Goal: Find specific page/section: Find specific page/section

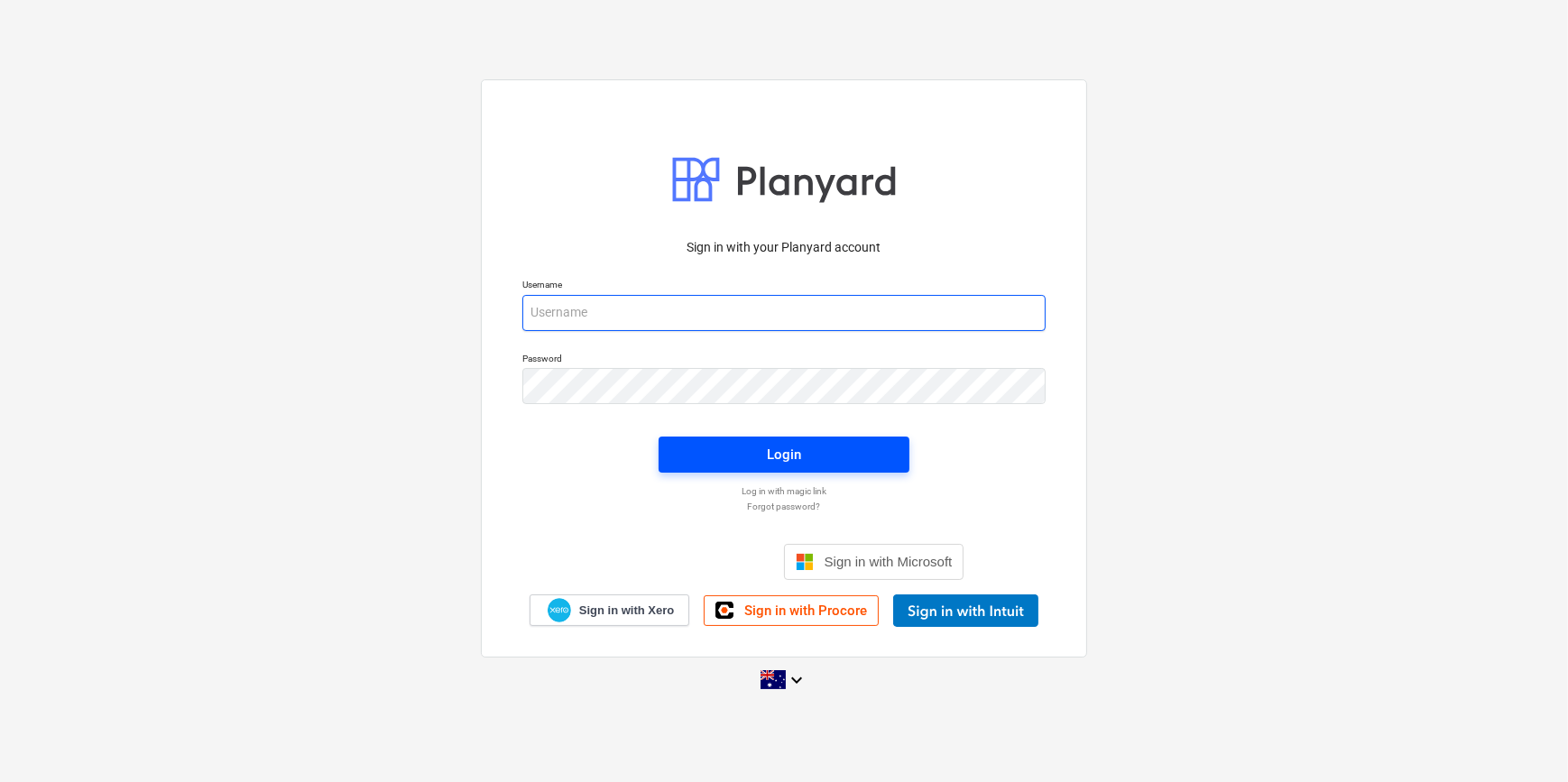
type input "[EMAIL_ADDRESS][DOMAIN_NAME]"
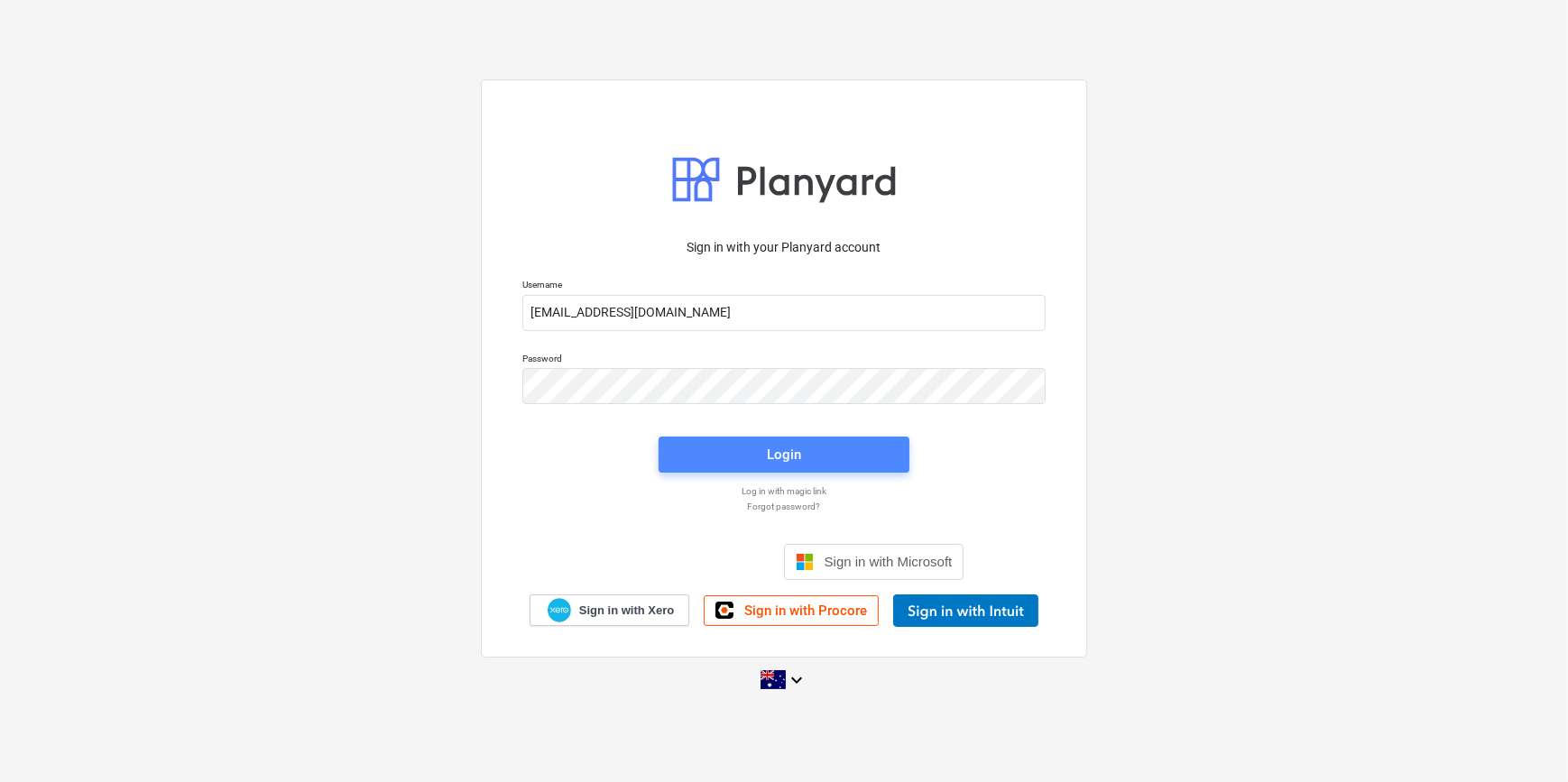
click at [730, 450] on span "Login" at bounding box center [784, 454] width 208 height 23
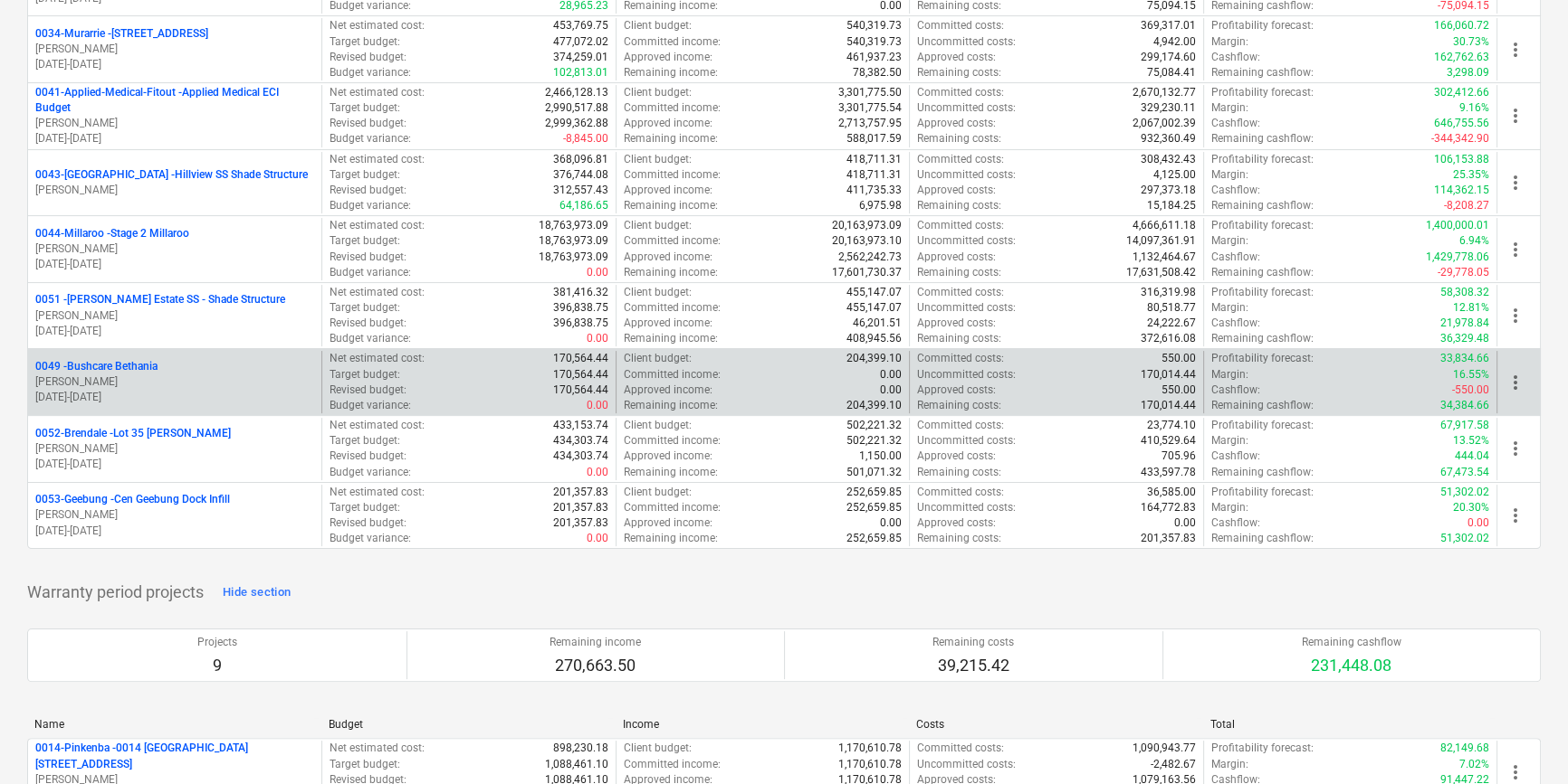
scroll to position [329, 0]
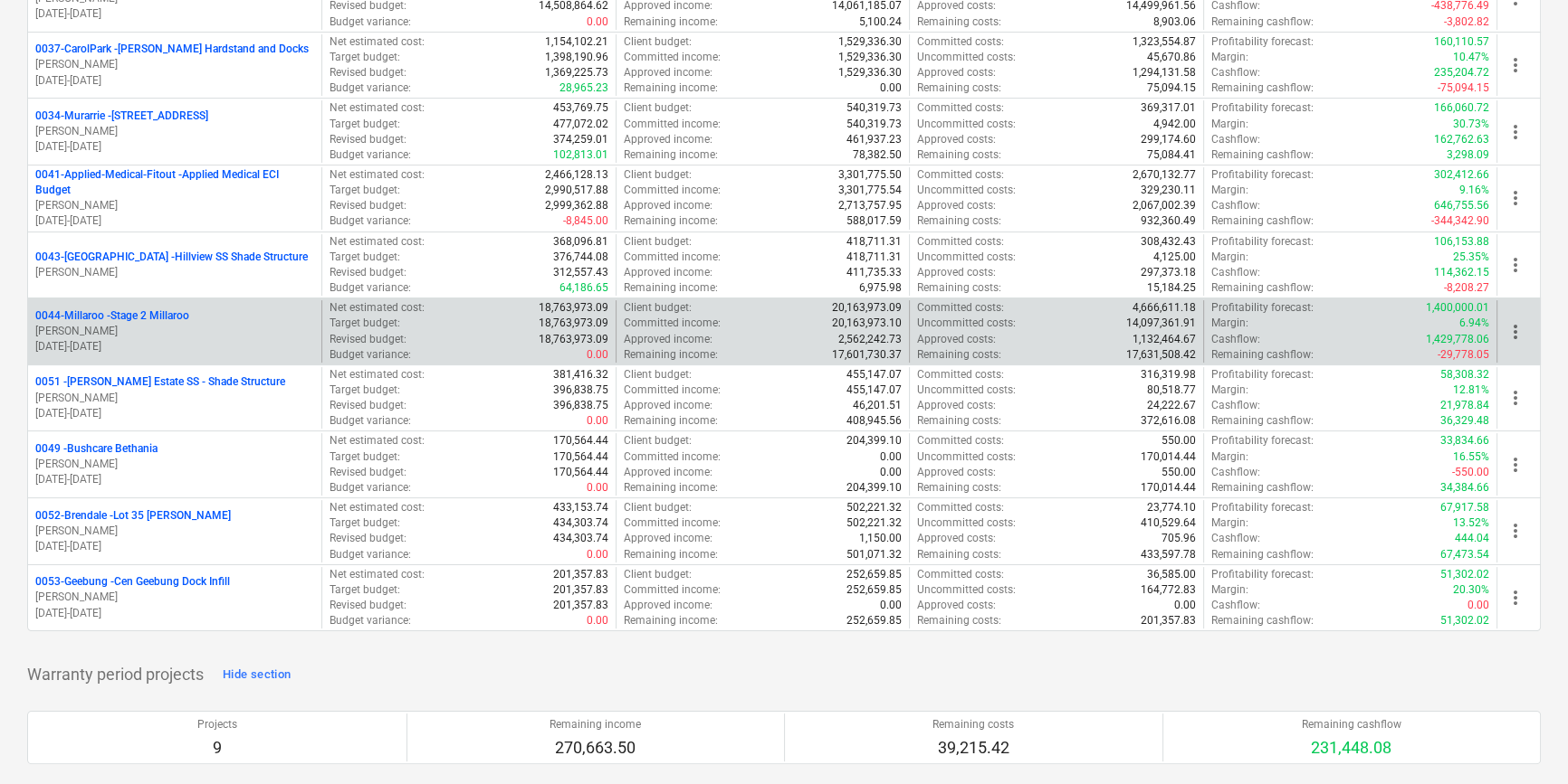
click at [145, 311] on p "0044-Millaroo - Stage 2 Millaroo" at bounding box center [111, 316] width 154 height 15
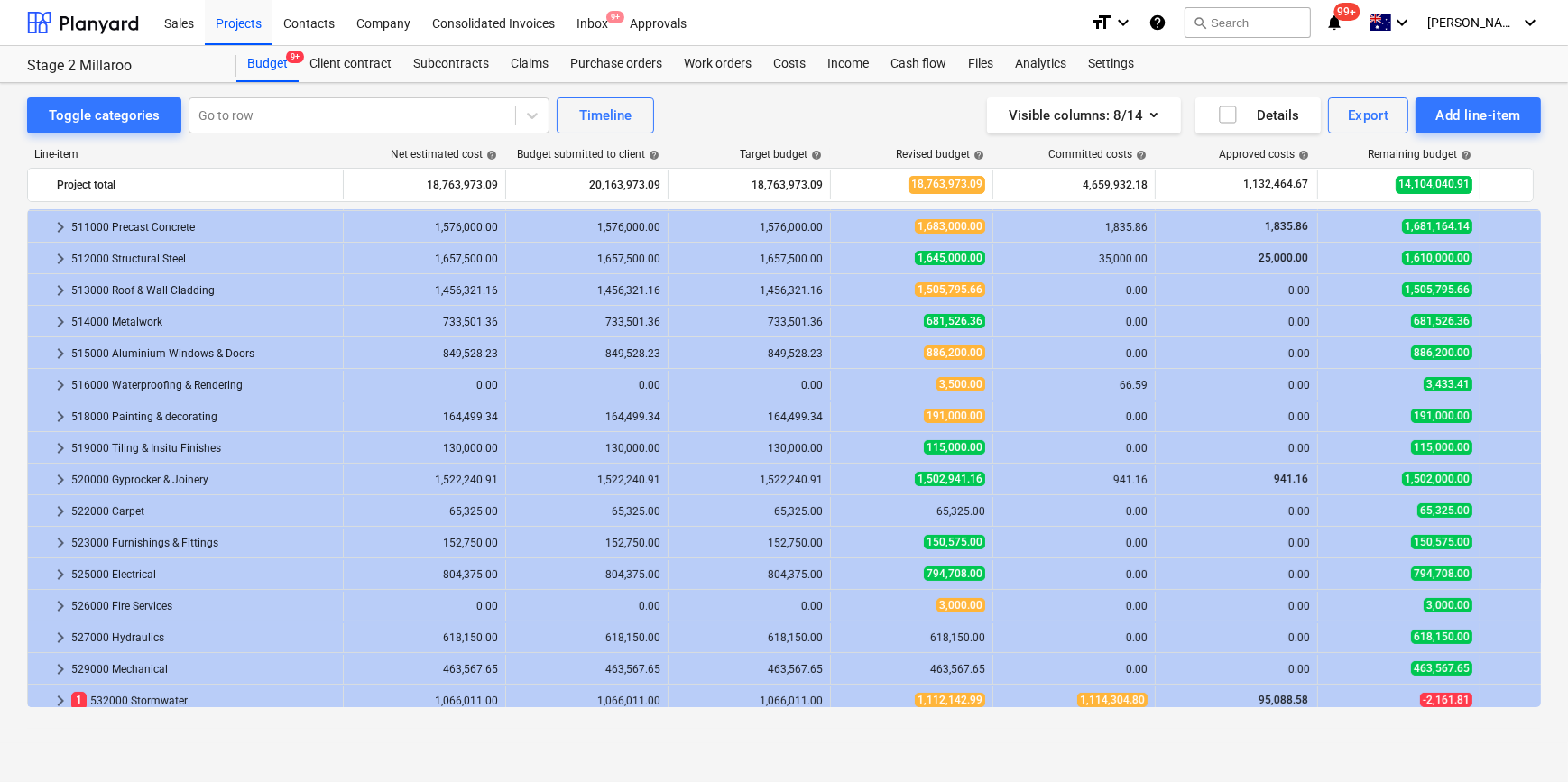
scroll to position [310, 0]
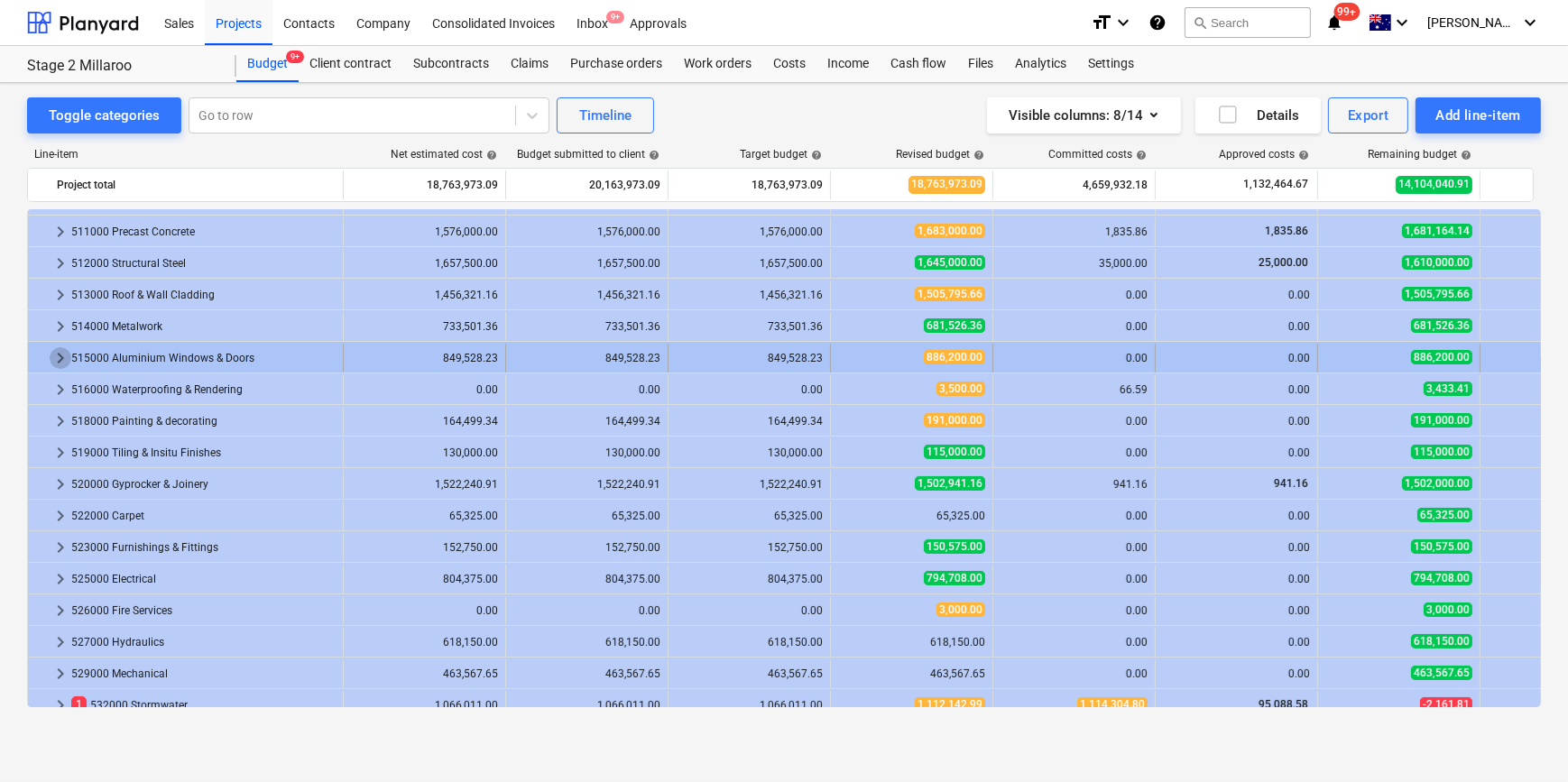
click at [51, 355] on span "keyboard_arrow_right" at bounding box center [60, 358] width 22 height 22
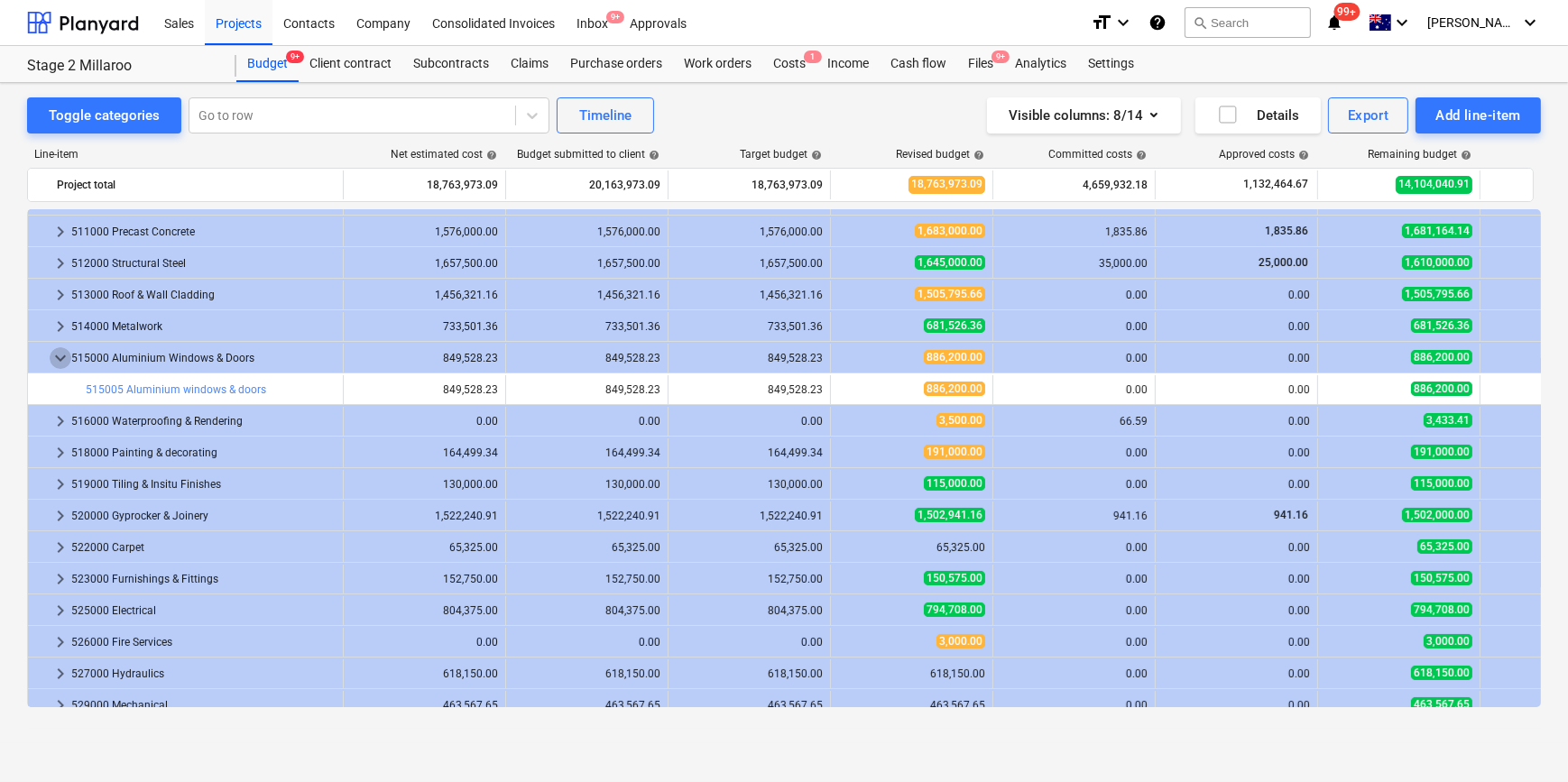
click at [51, 355] on span "keyboard_arrow_down" at bounding box center [60, 358] width 22 height 22
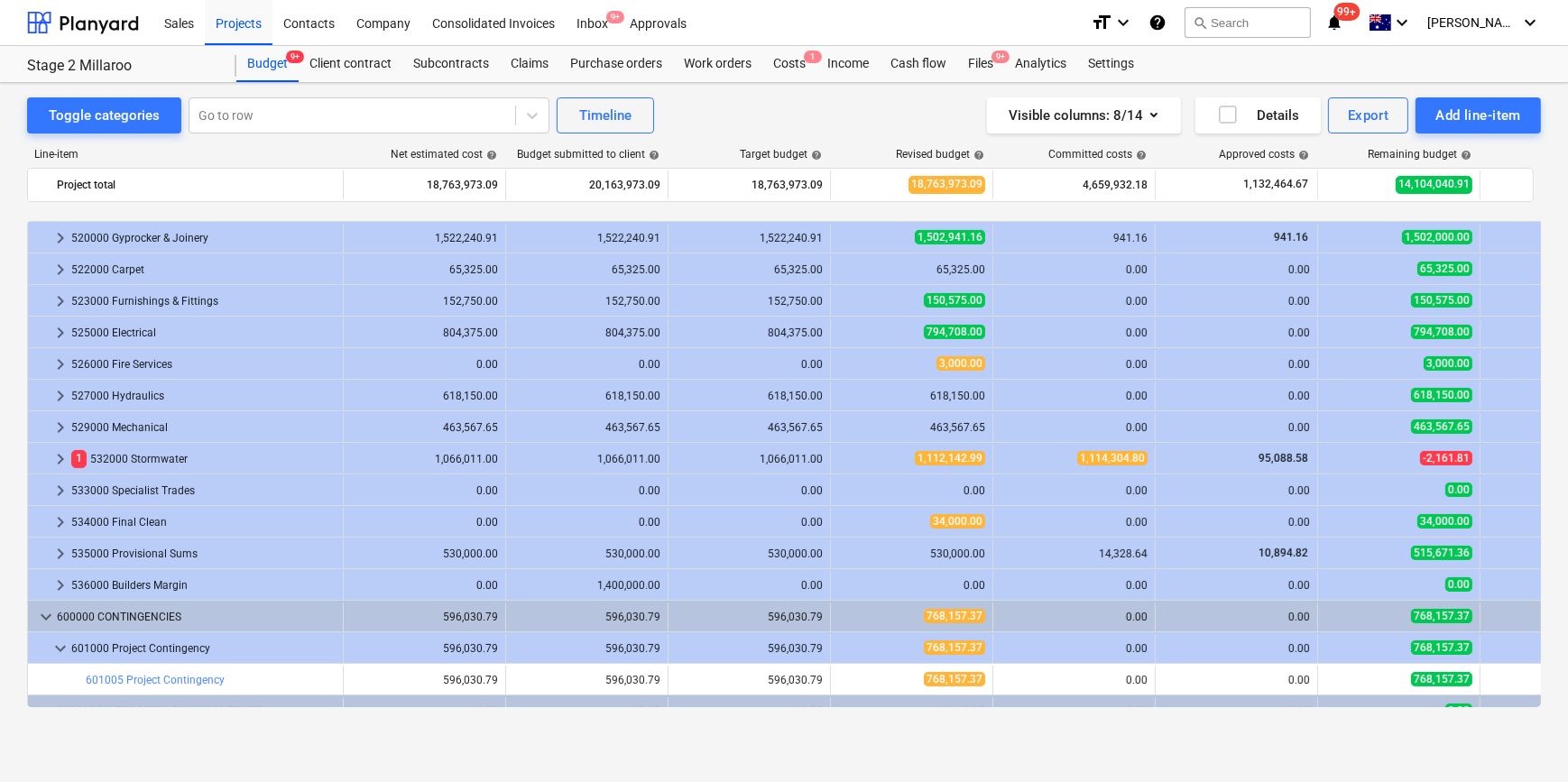
scroll to position [639, 0]
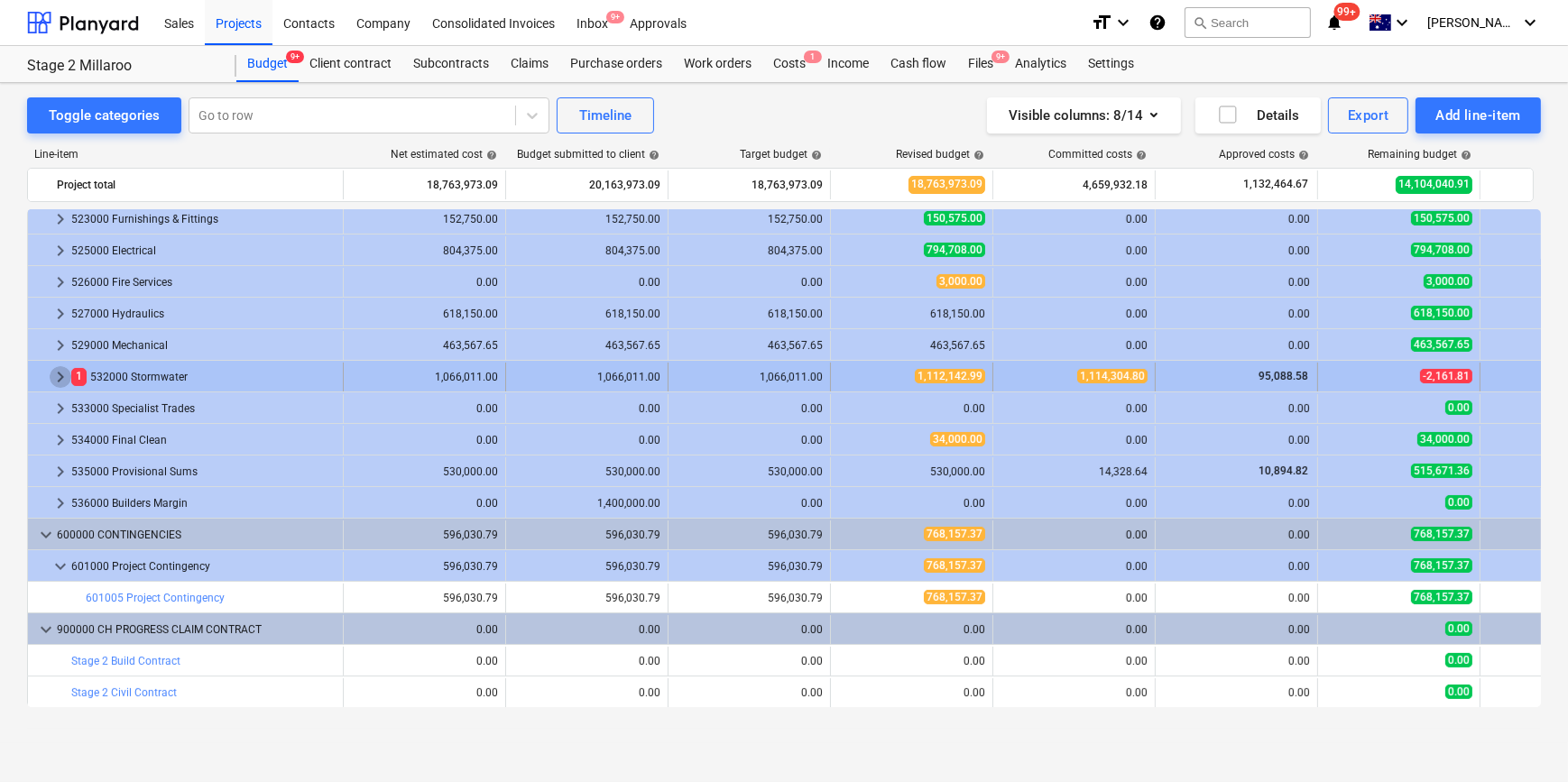
click at [61, 370] on span "keyboard_arrow_right" at bounding box center [60, 377] width 22 height 22
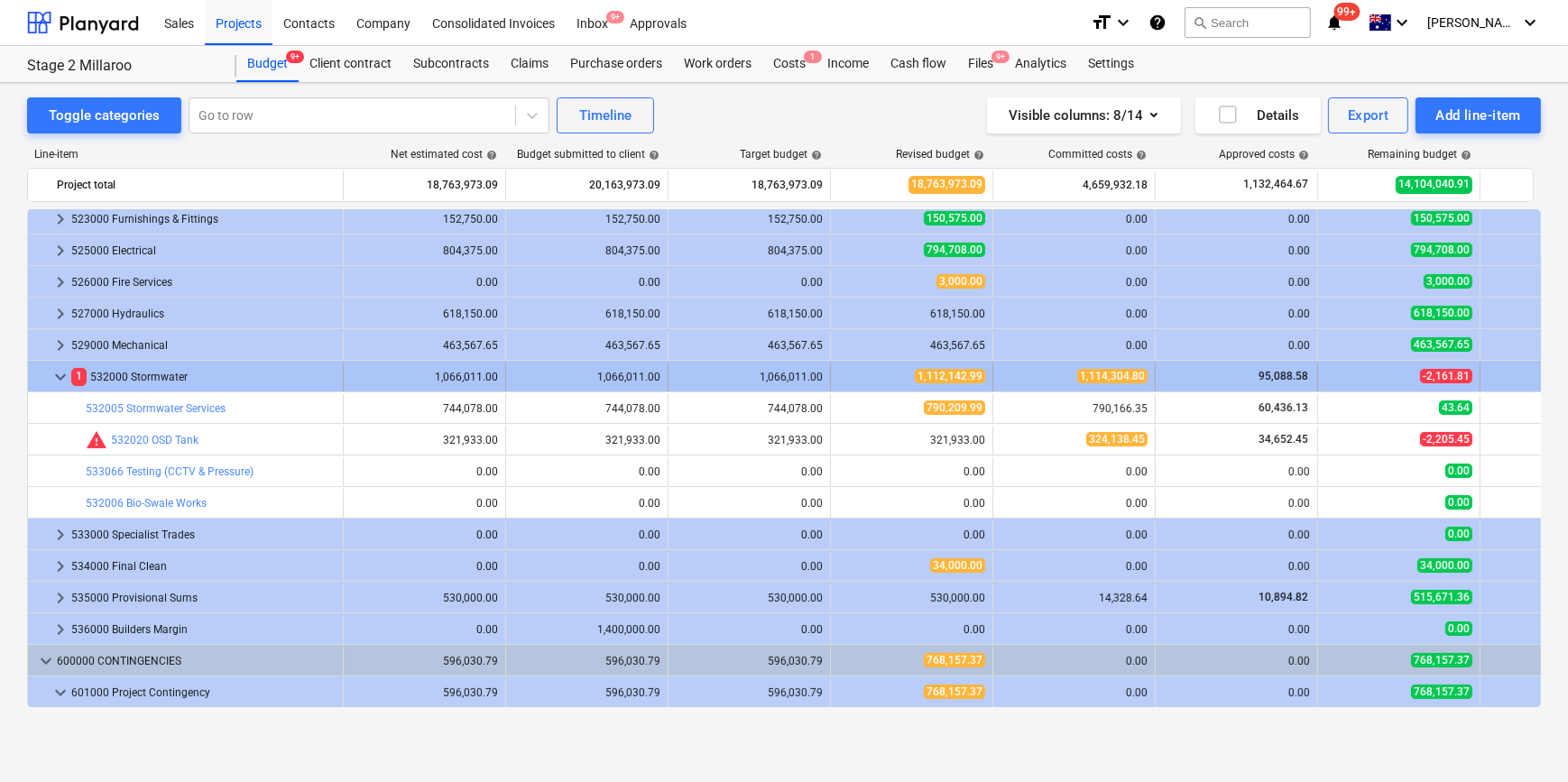
click at [56, 373] on span "keyboard_arrow_down" at bounding box center [60, 377] width 22 height 22
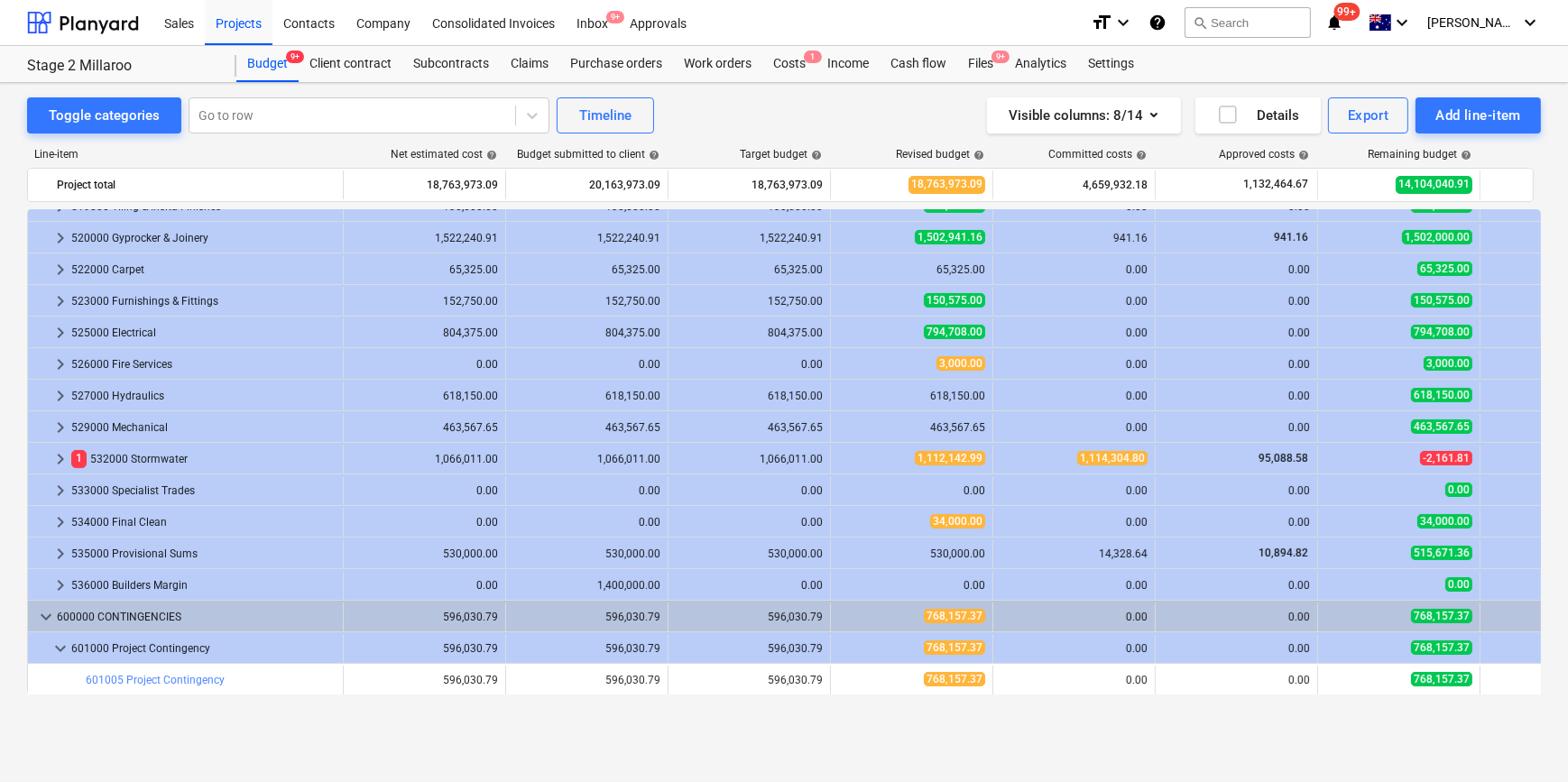
scroll to position [475, 0]
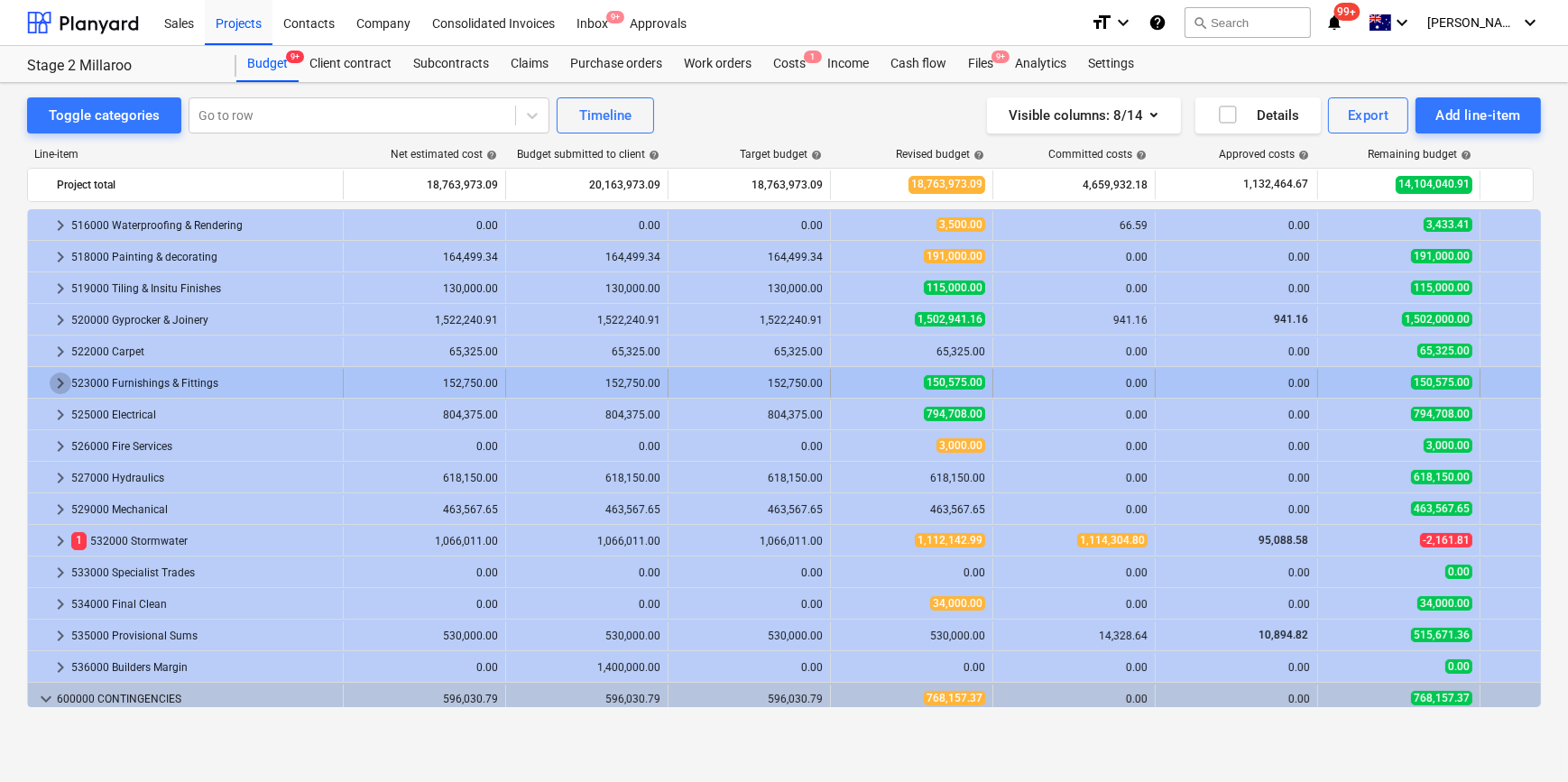
click at [59, 383] on span "keyboard_arrow_right" at bounding box center [60, 383] width 22 height 22
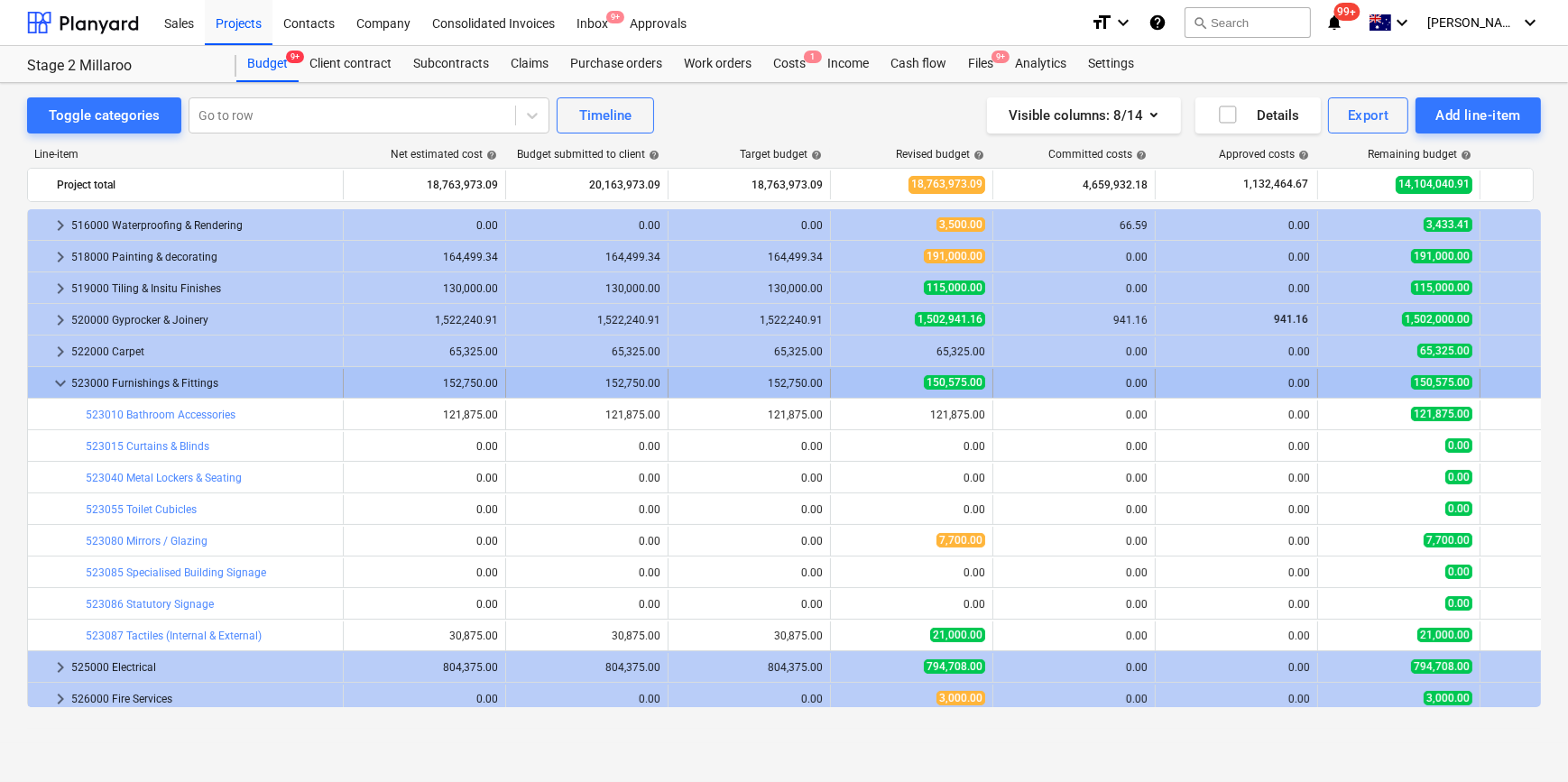
click at [54, 384] on span "keyboard_arrow_down" at bounding box center [60, 383] width 22 height 22
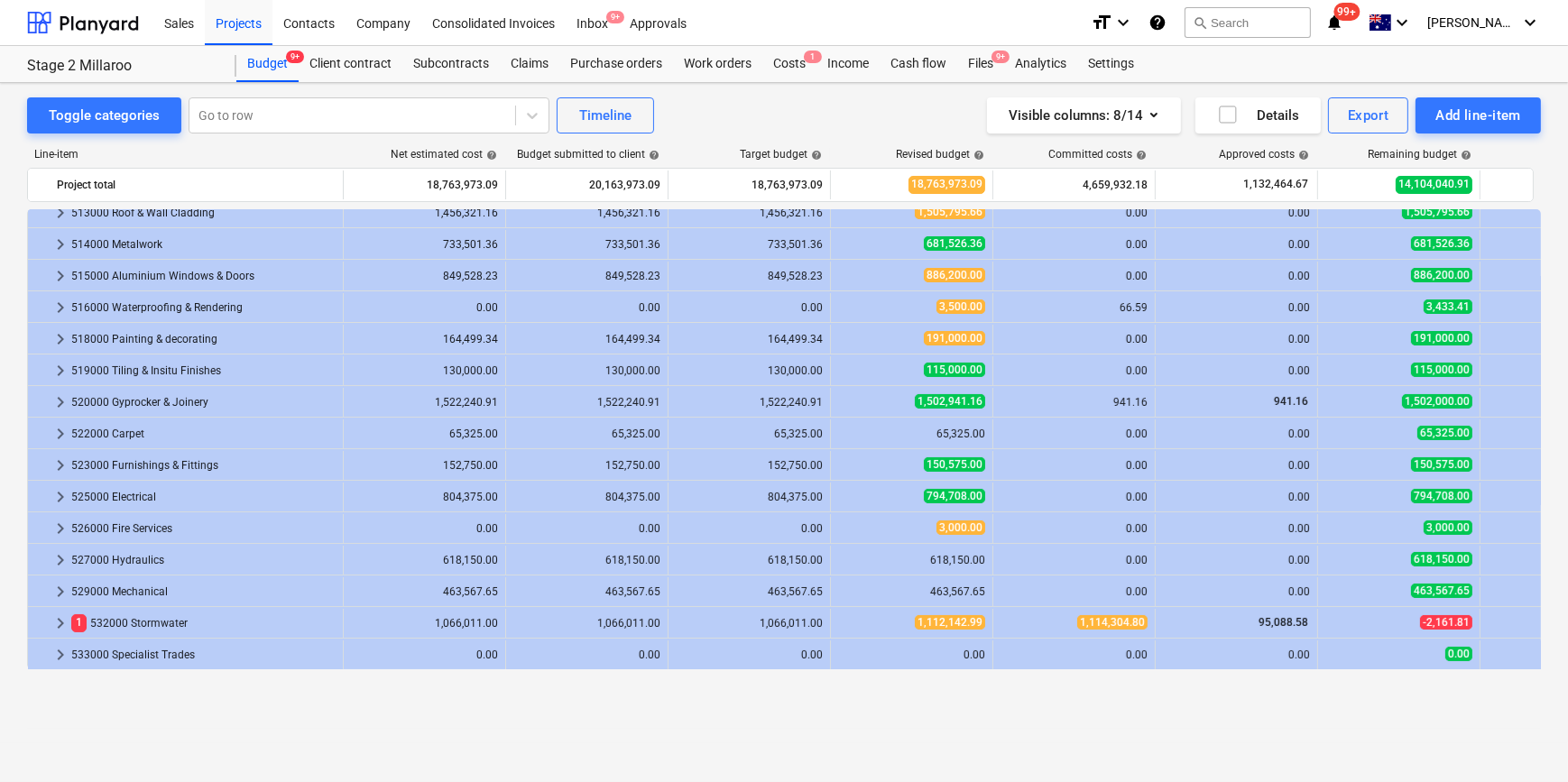
scroll to position [310, 0]
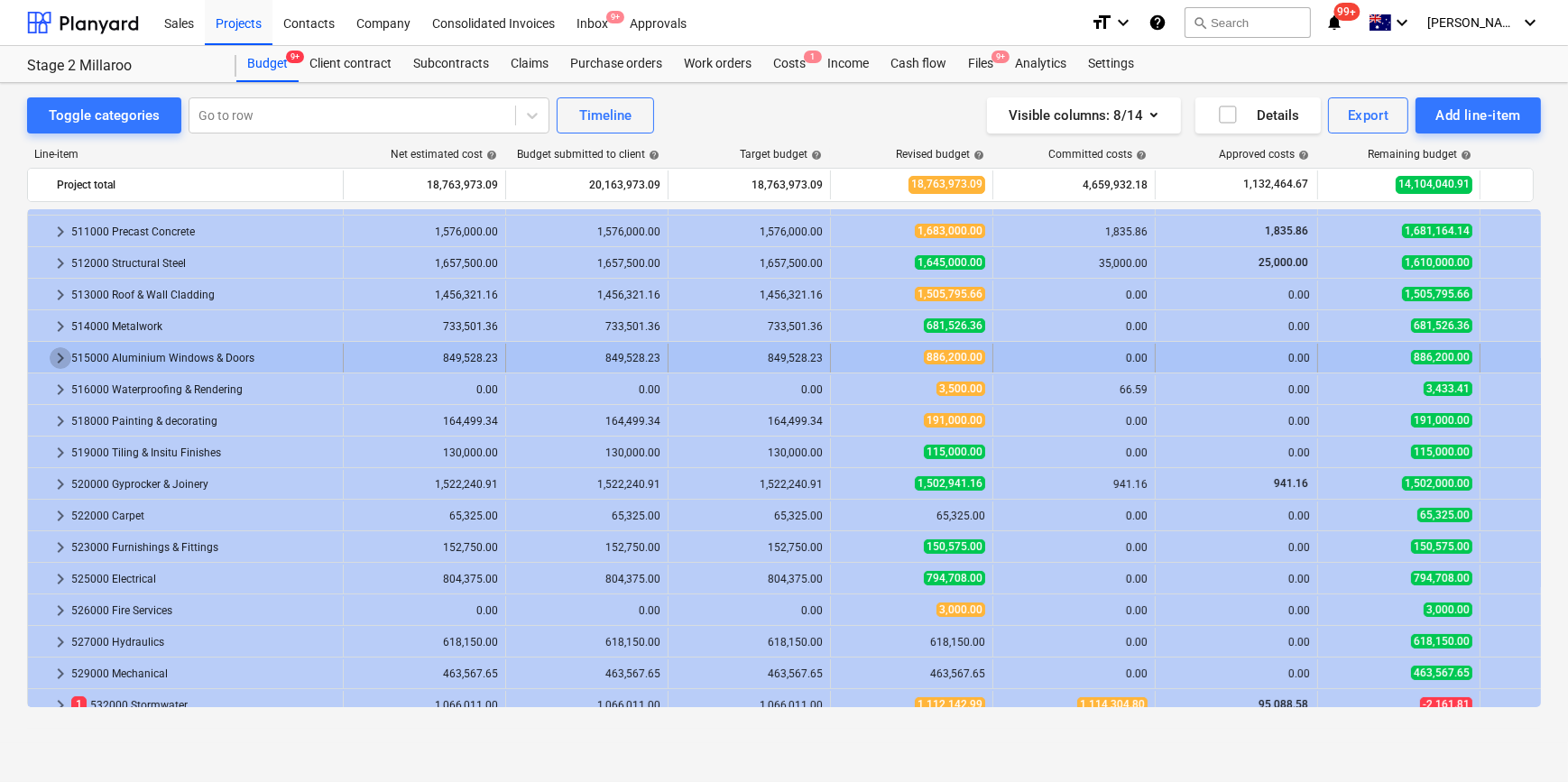
click at [56, 358] on span "keyboard_arrow_right" at bounding box center [60, 358] width 22 height 22
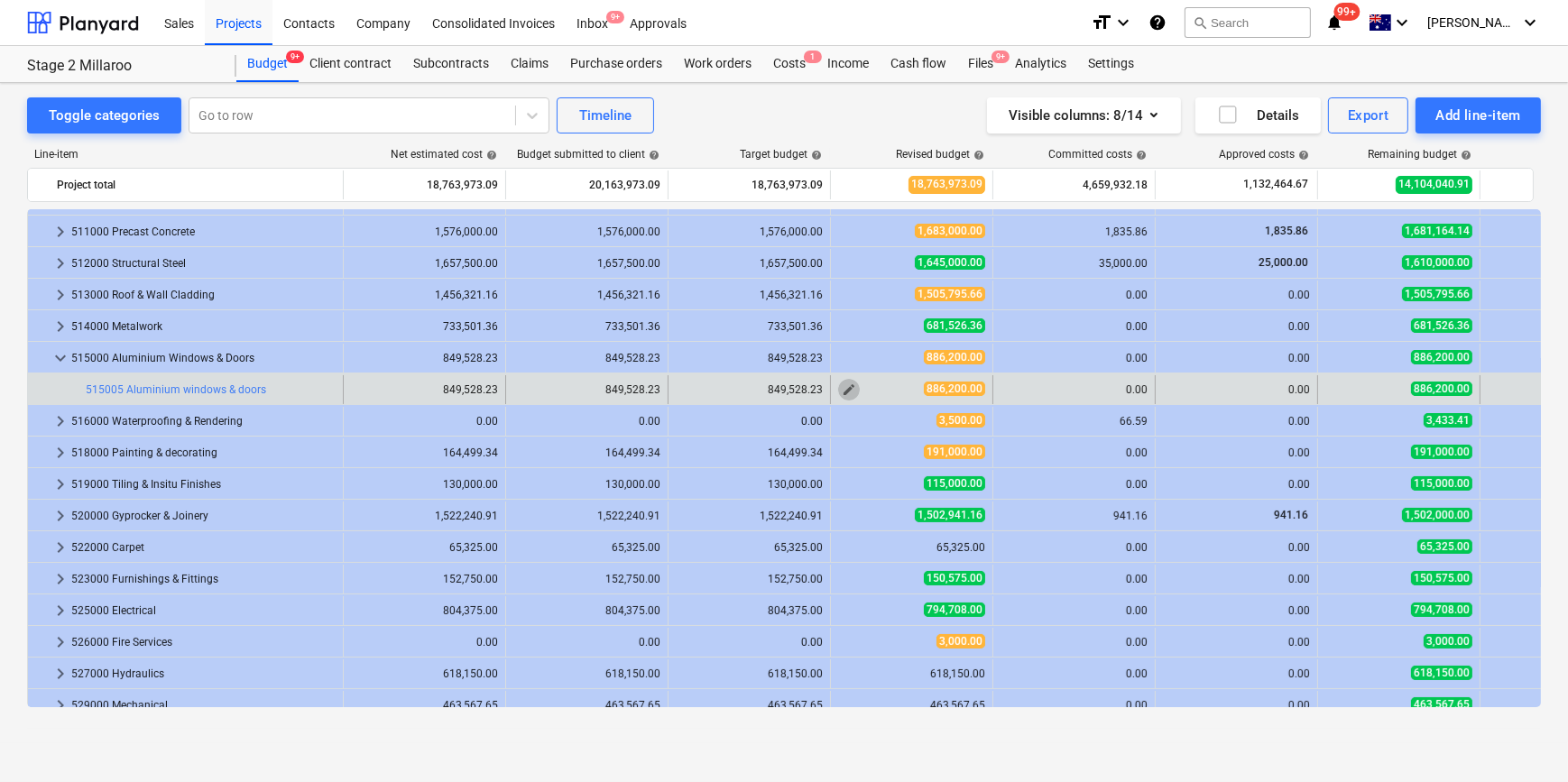
click at [840, 386] on button "edit" at bounding box center [848, 389] width 22 height 22
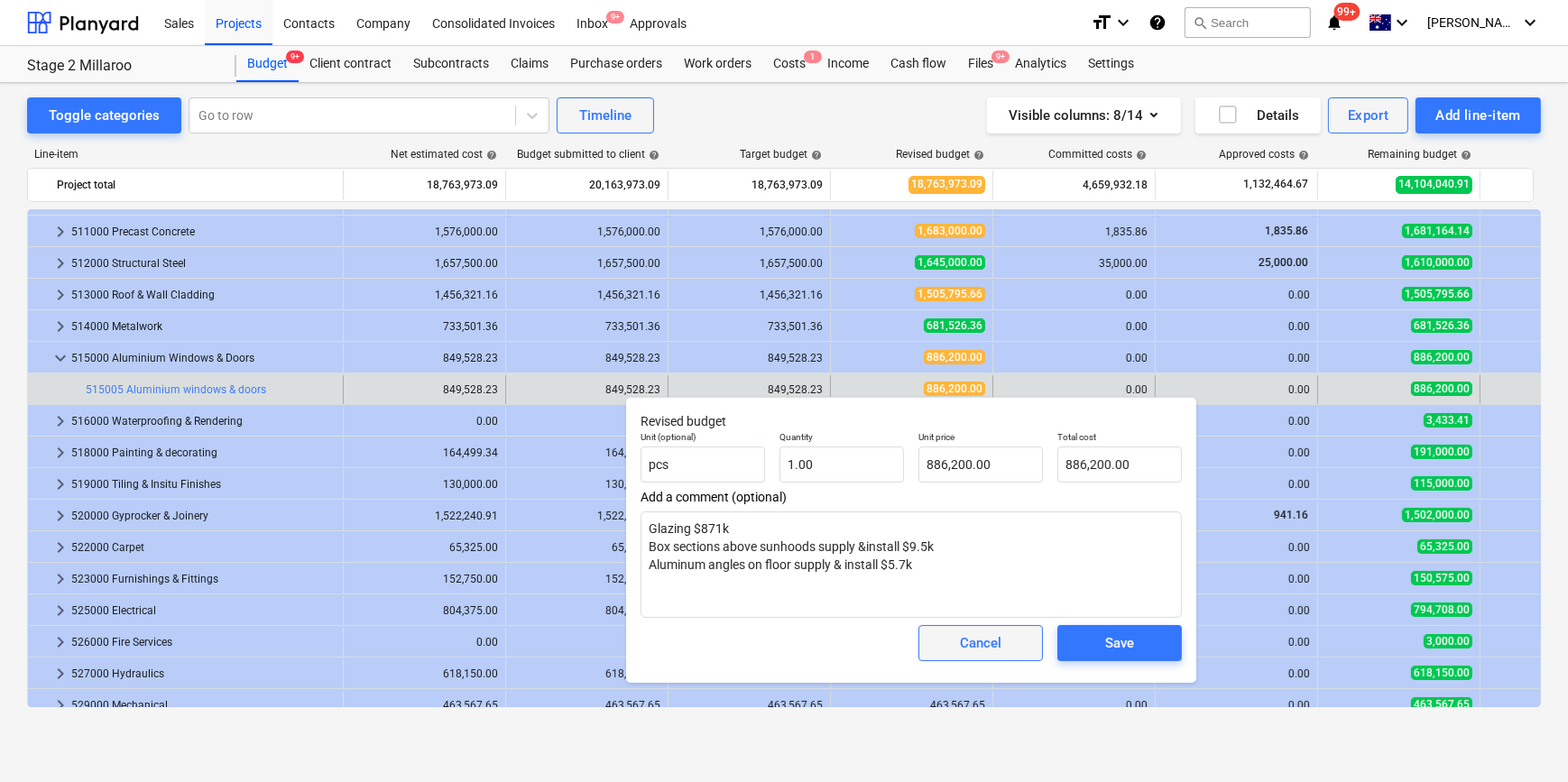
click at [955, 642] on span "Cancel" at bounding box center [980, 643] width 79 height 23
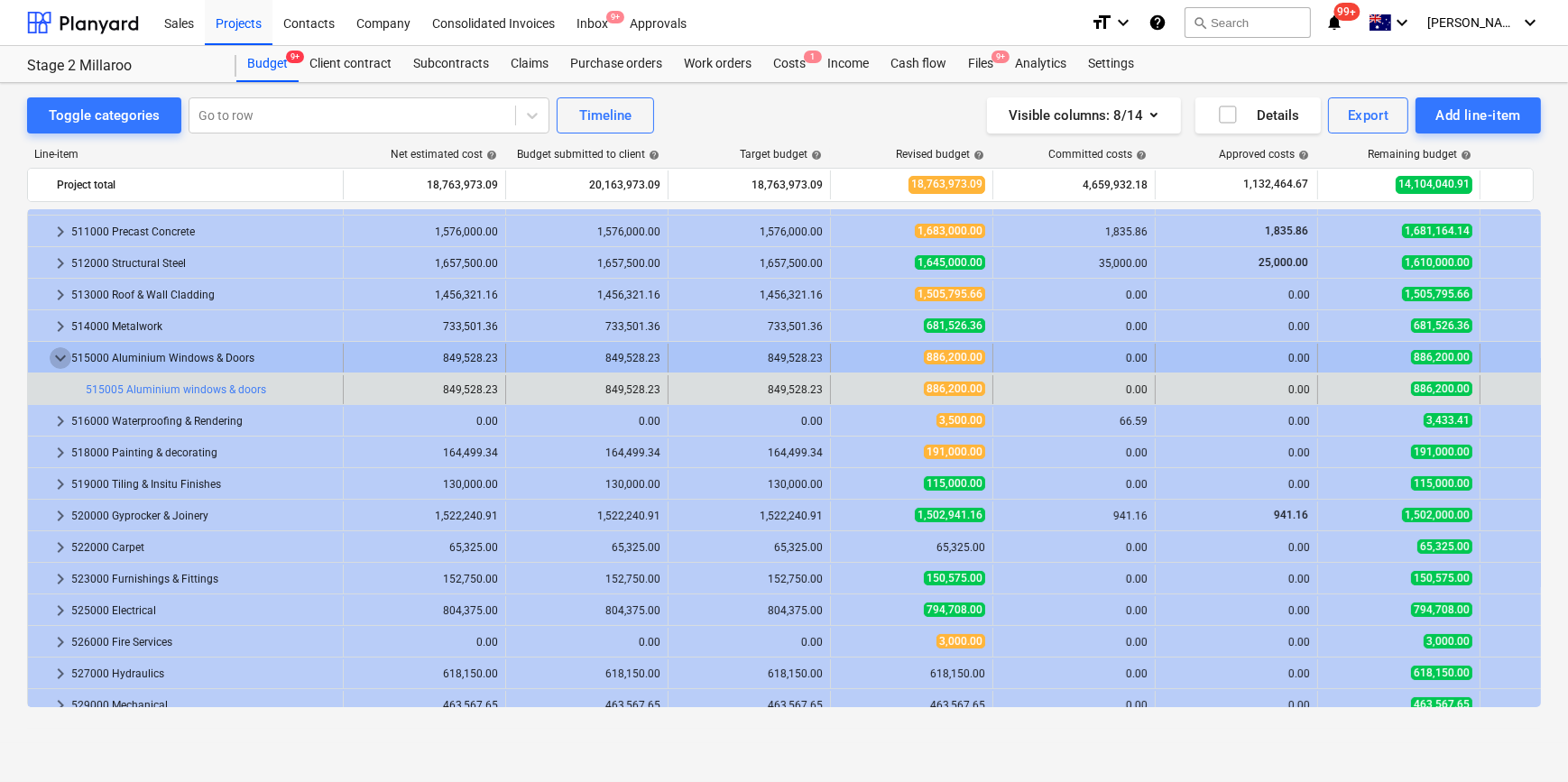
click at [56, 356] on span "keyboard_arrow_down" at bounding box center [60, 358] width 22 height 22
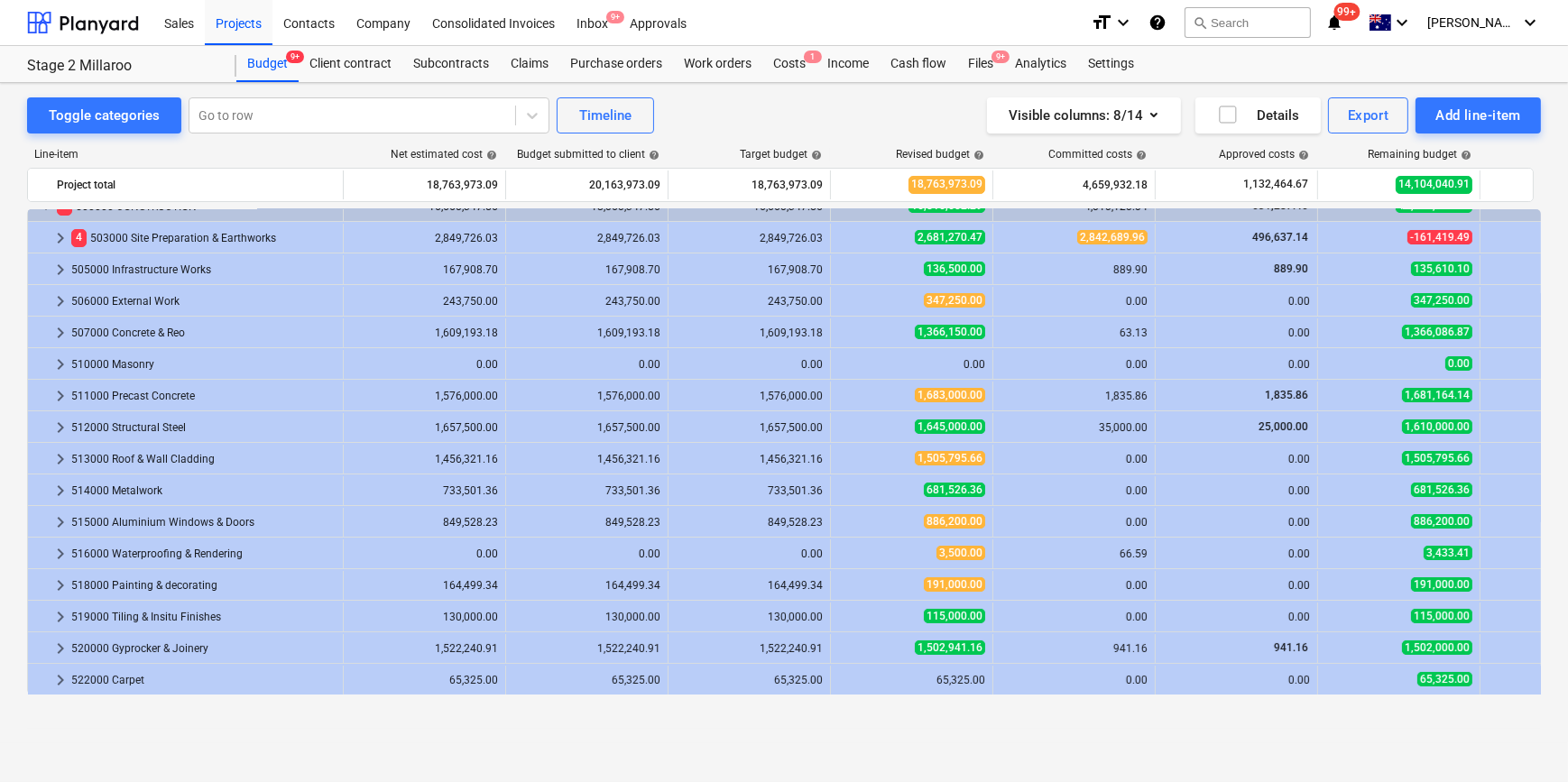
scroll to position [64, 0]
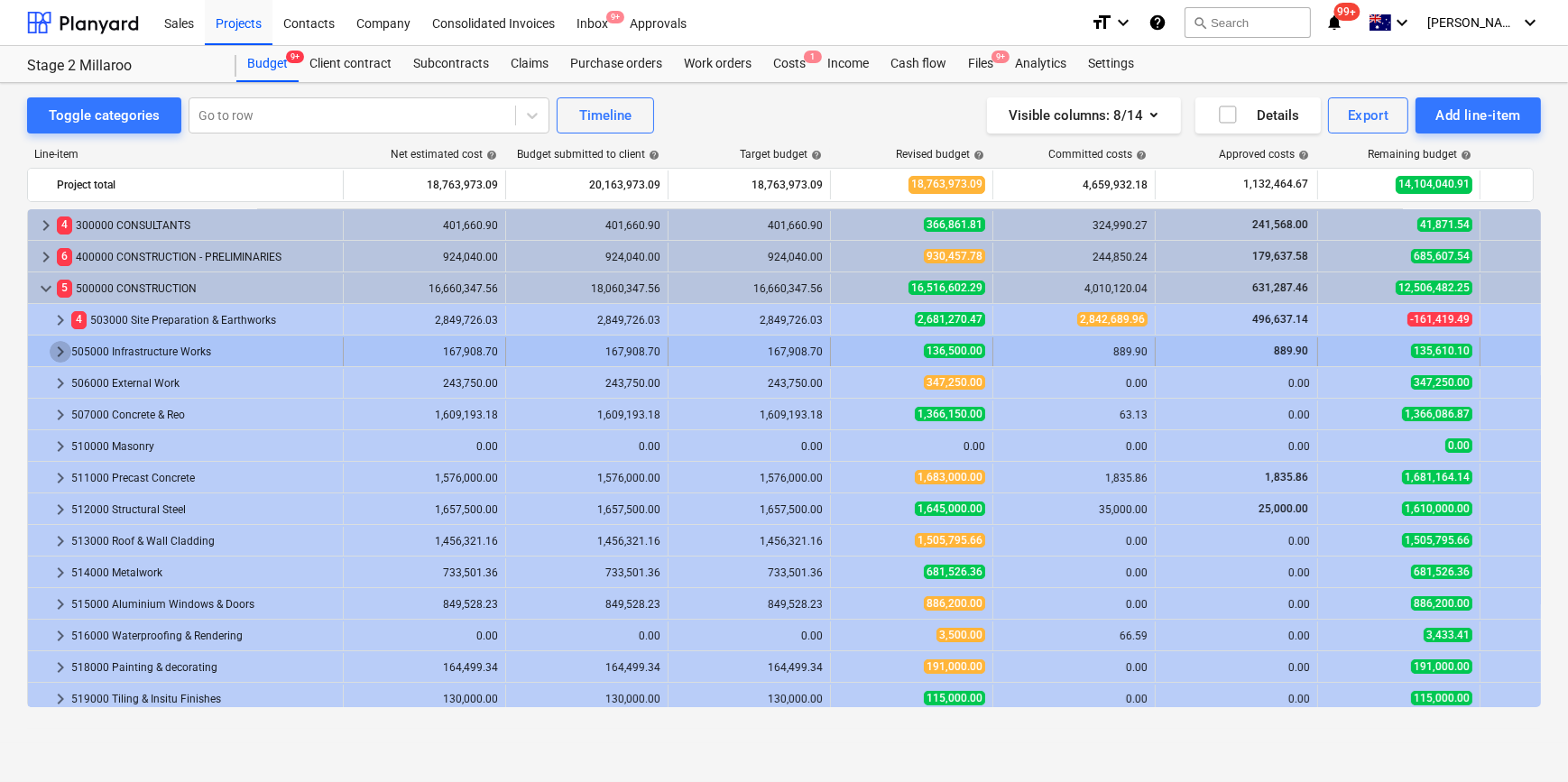
click at [57, 349] on span "keyboard_arrow_right" at bounding box center [60, 352] width 22 height 22
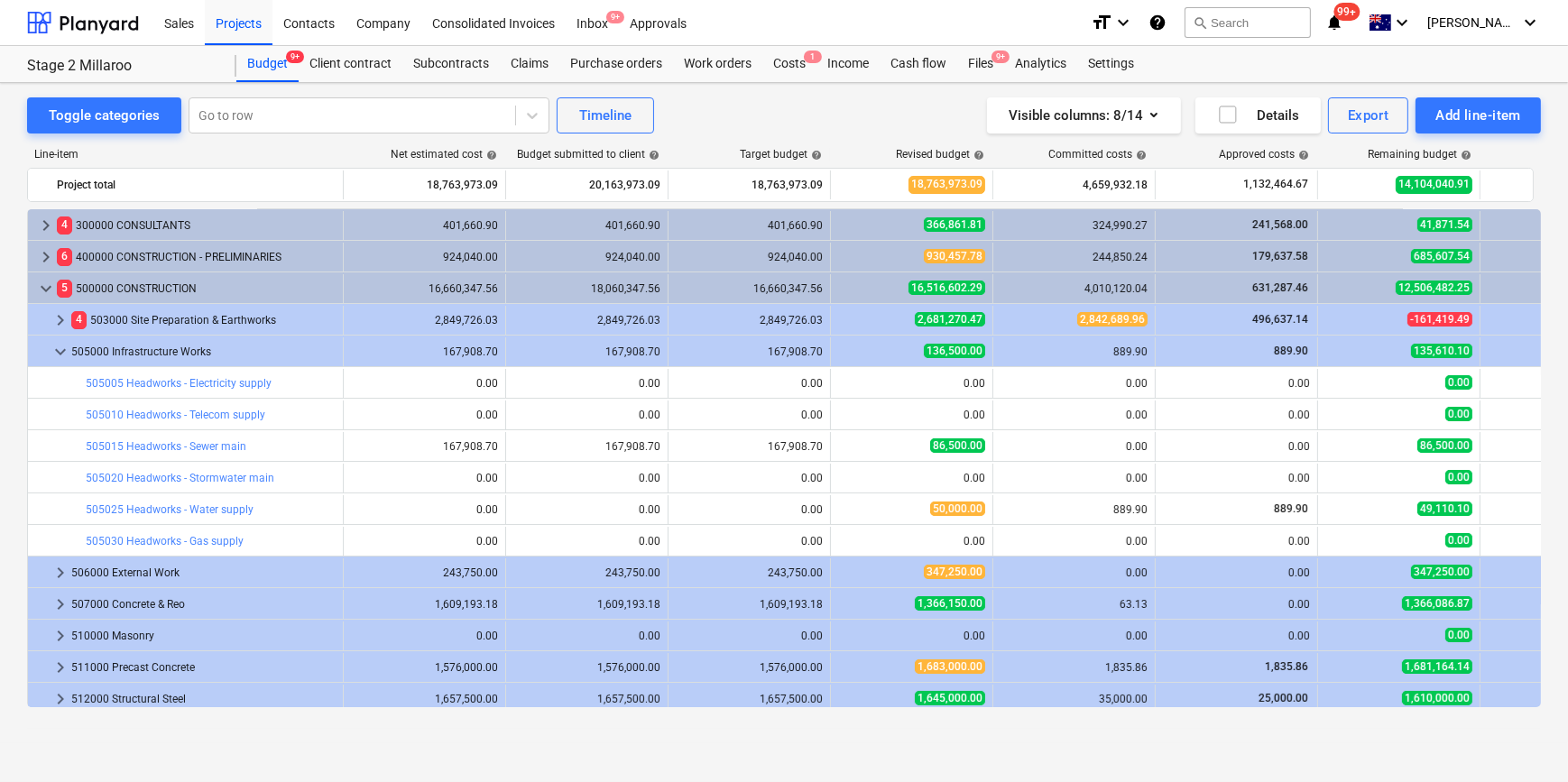
click at [57, 349] on span "keyboard_arrow_down" at bounding box center [60, 352] width 22 height 22
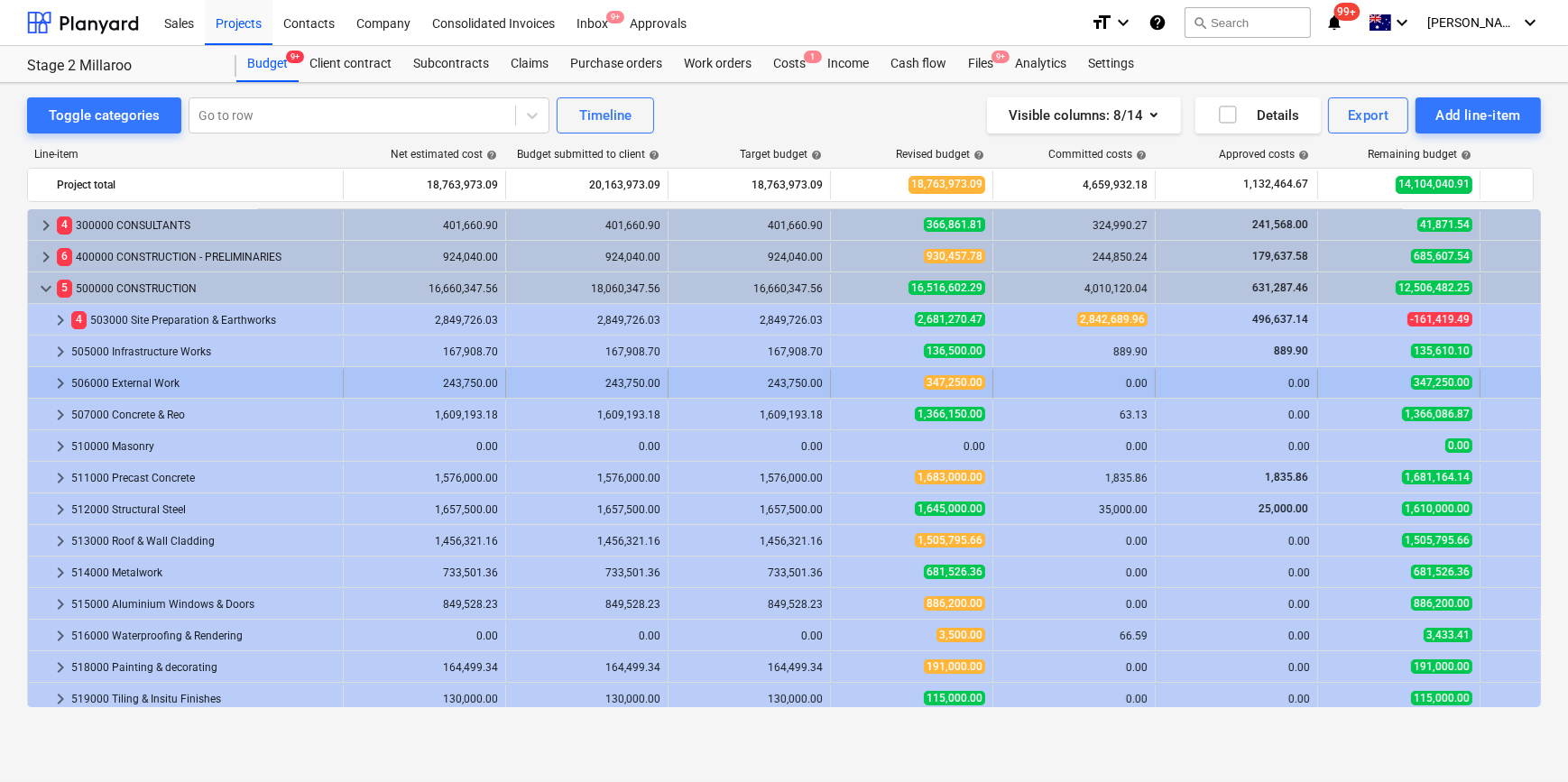
click at [55, 385] on span "keyboard_arrow_right" at bounding box center [60, 383] width 22 height 22
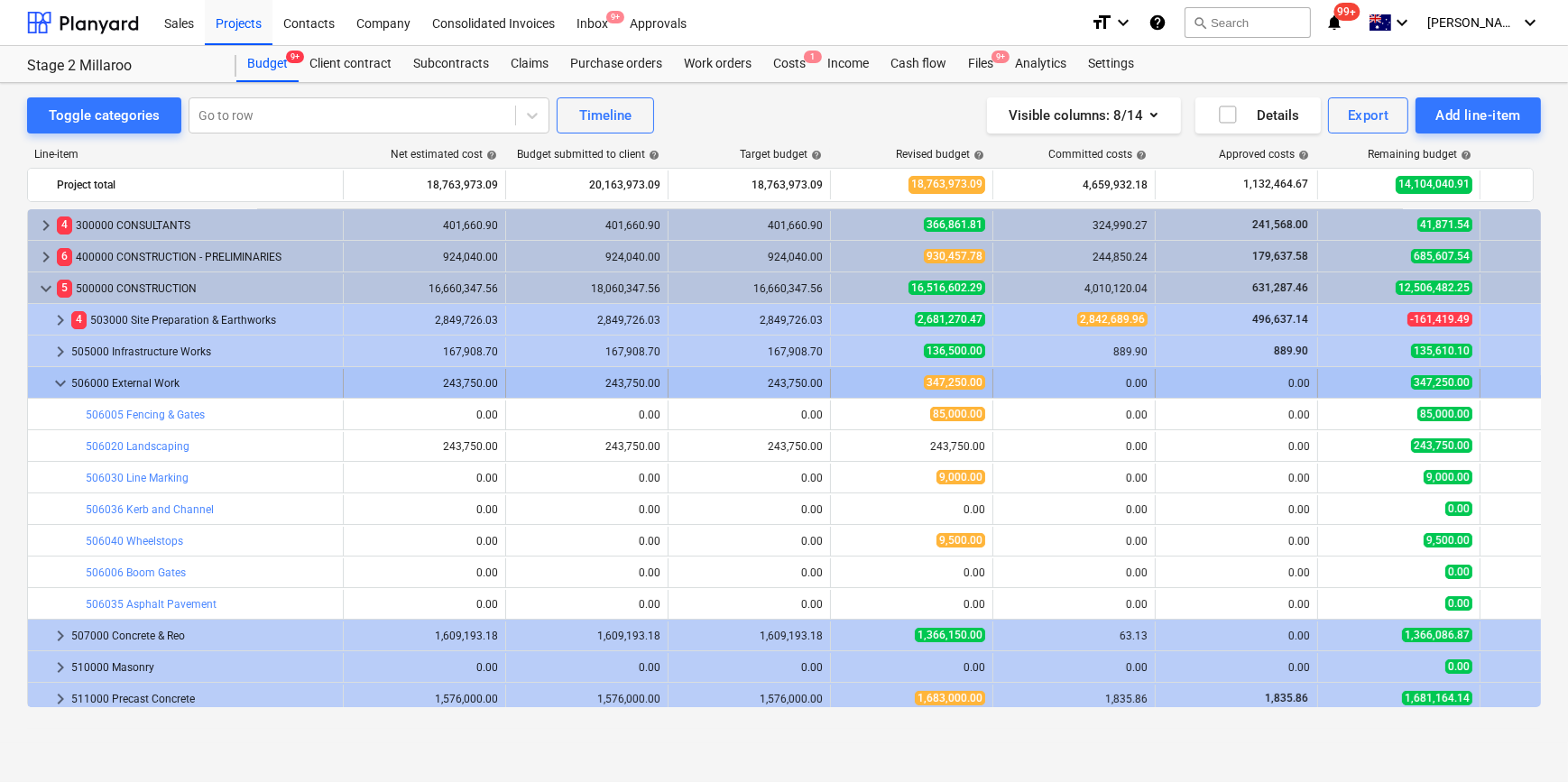
click at [60, 383] on span "keyboard_arrow_down" at bounding box center [60, 383] width 22 height 22
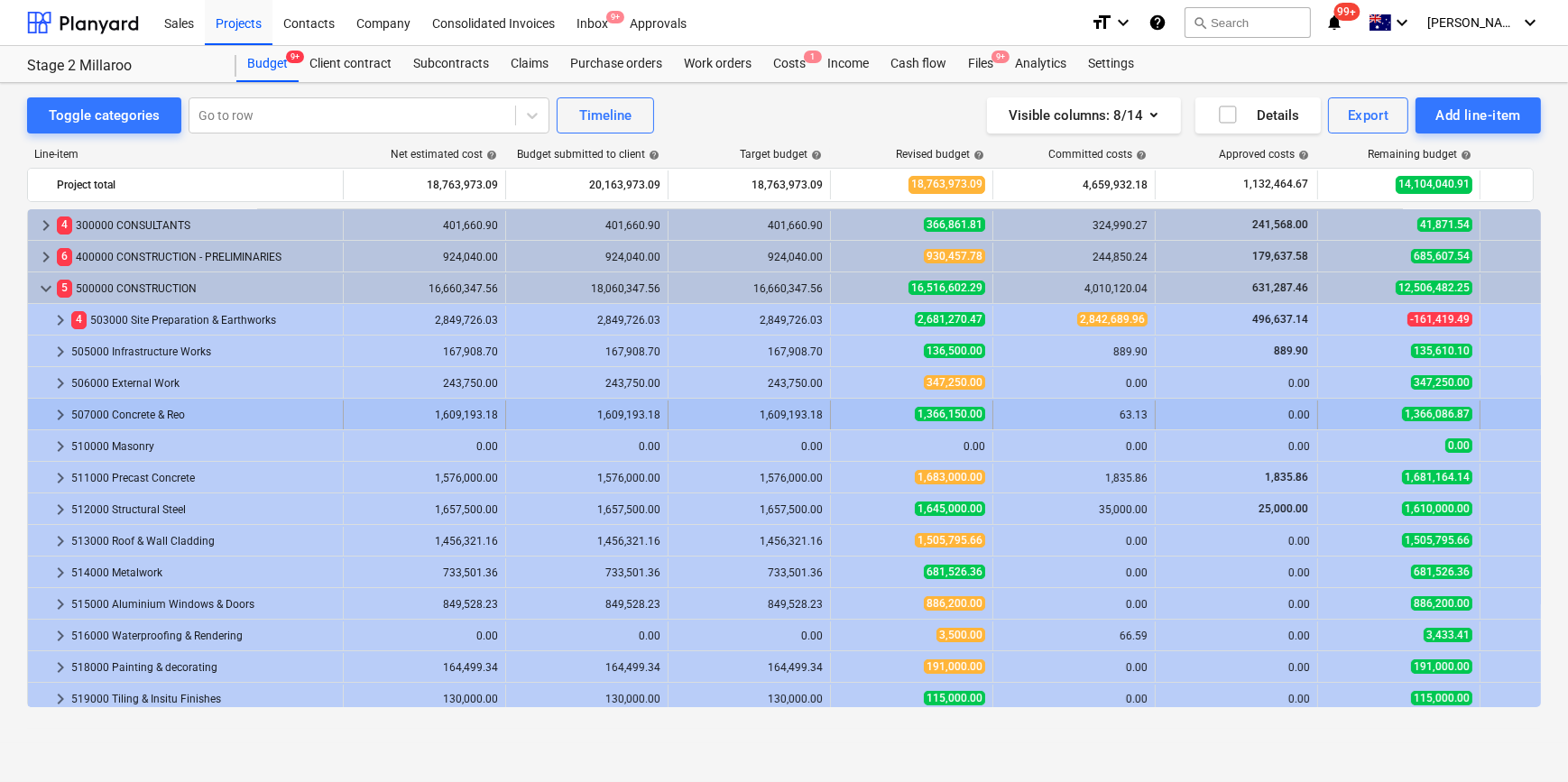
click at [58, 413] on span "keyboard_arrow_right" at bounding box center [60, 414] width 22 height 22
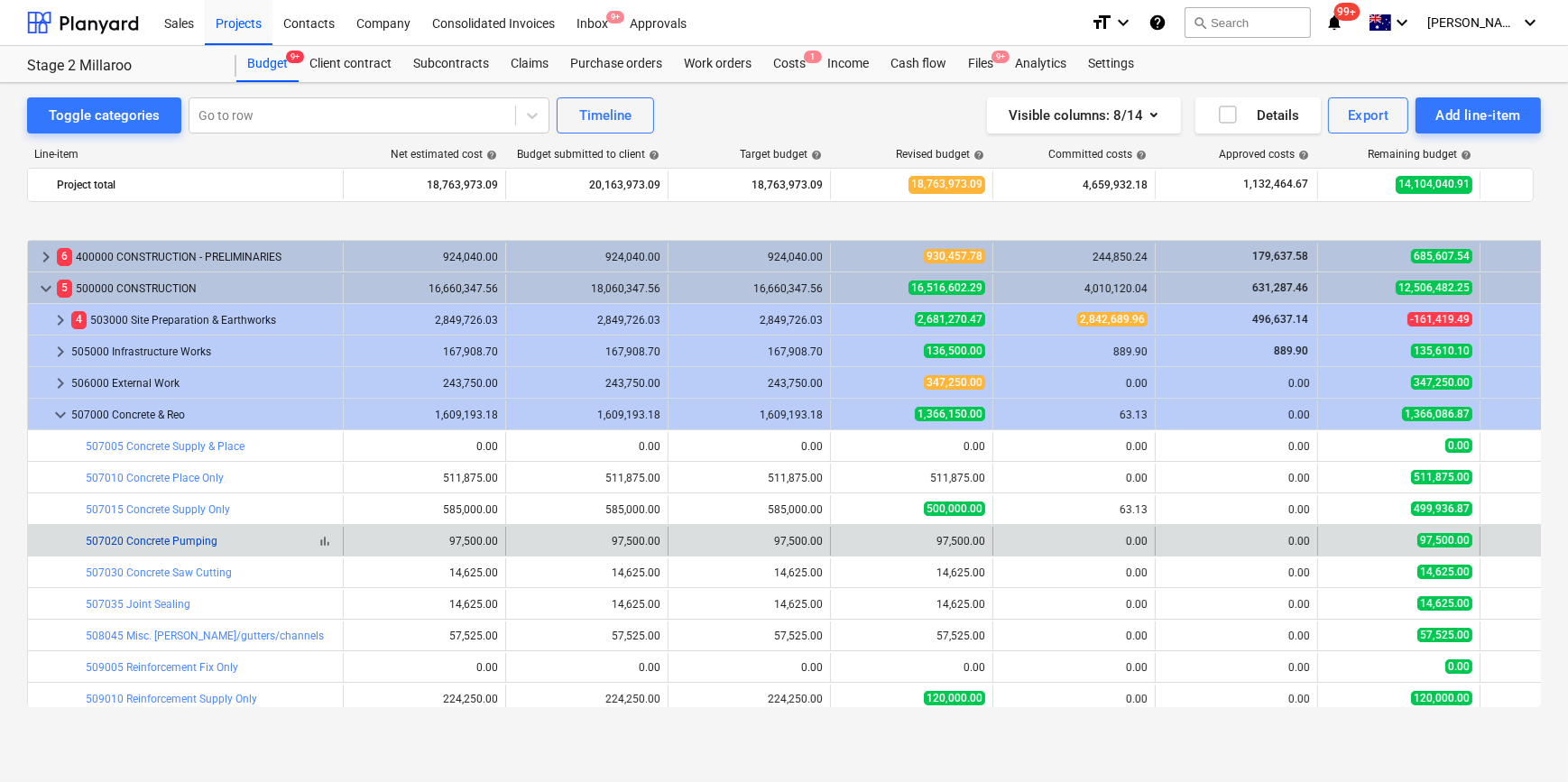
scroll to position [147, 0]
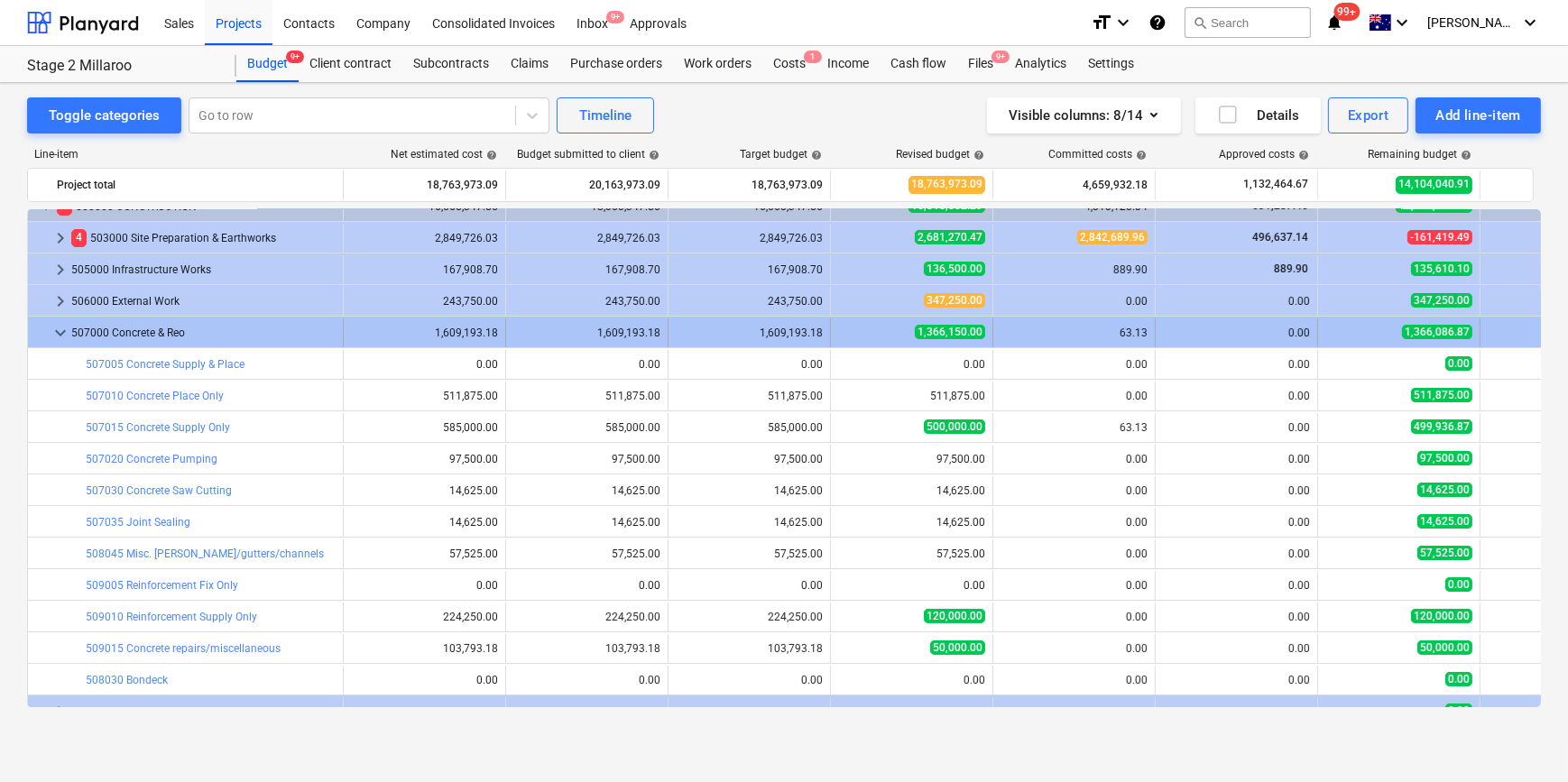
click at [63, 334] on span "keyboard_arrow_down" at bounding box center [60, 333] width 22 height 22
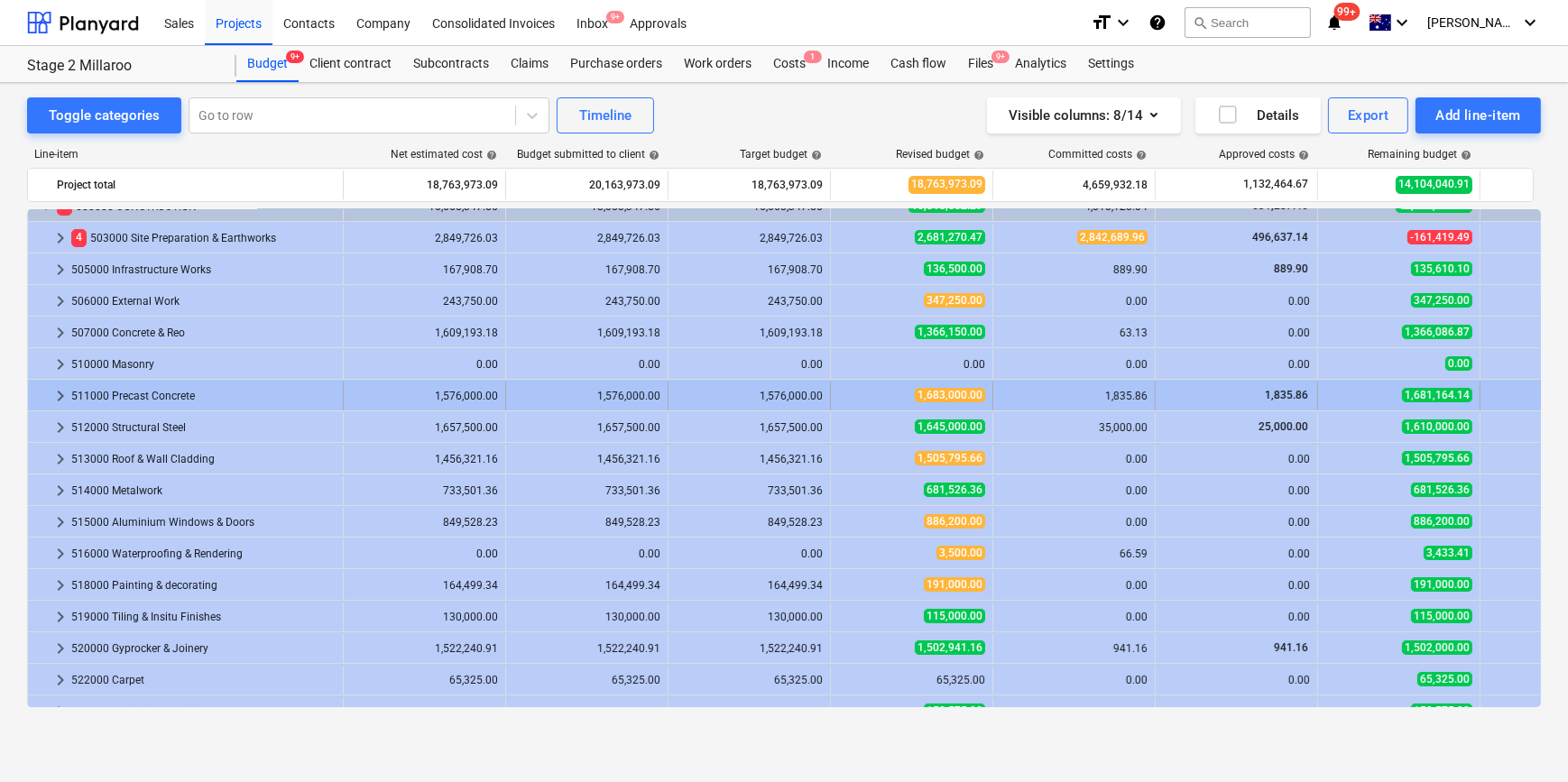
click at [63, 392] on span "keyboard_arrow_right" at bounding box center [60, 396] width 22 height 22
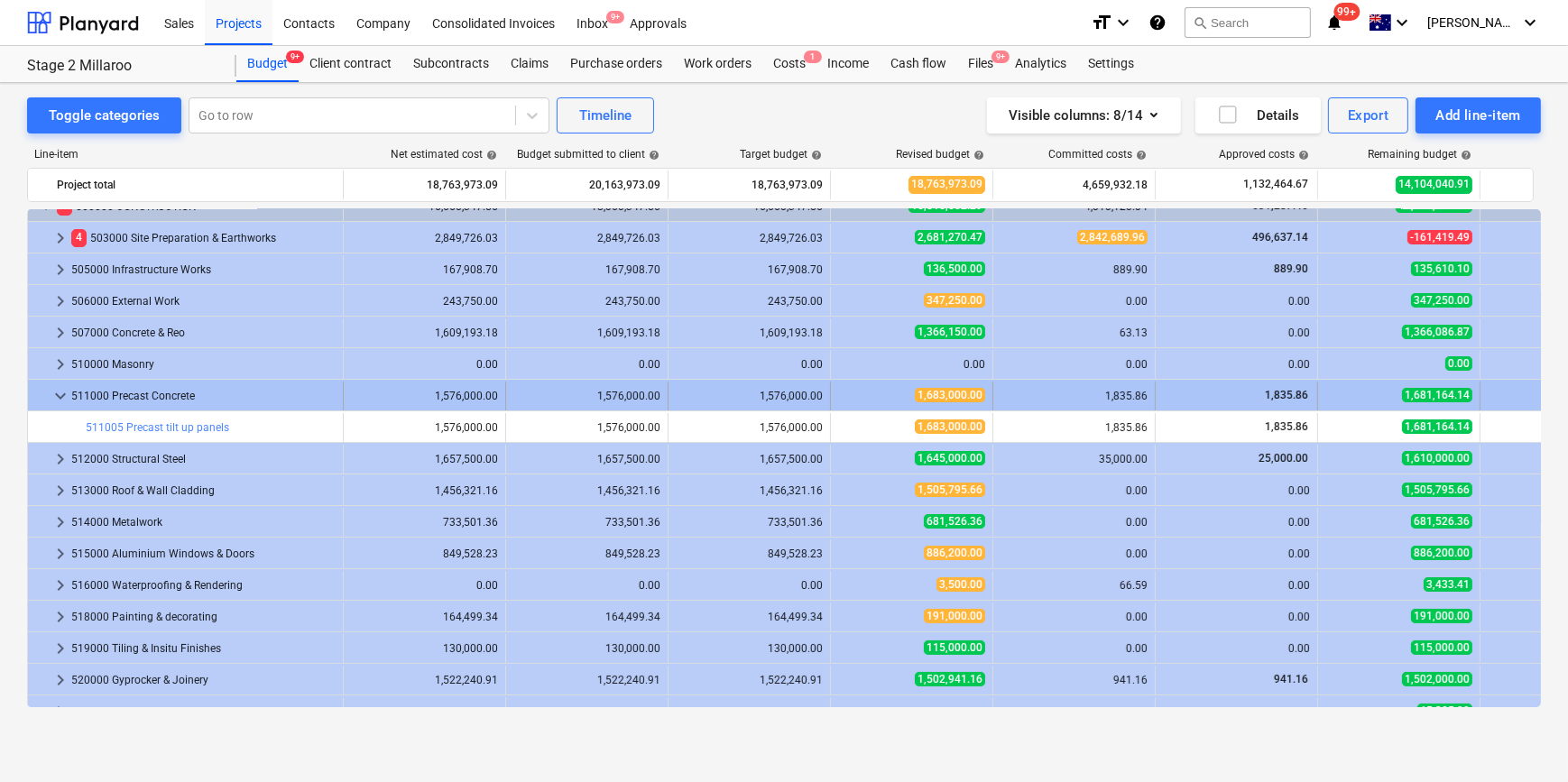
click at [60, 395] on span "keyboard_arrow_down" at bounding box center [60, 396] width 22 height 22
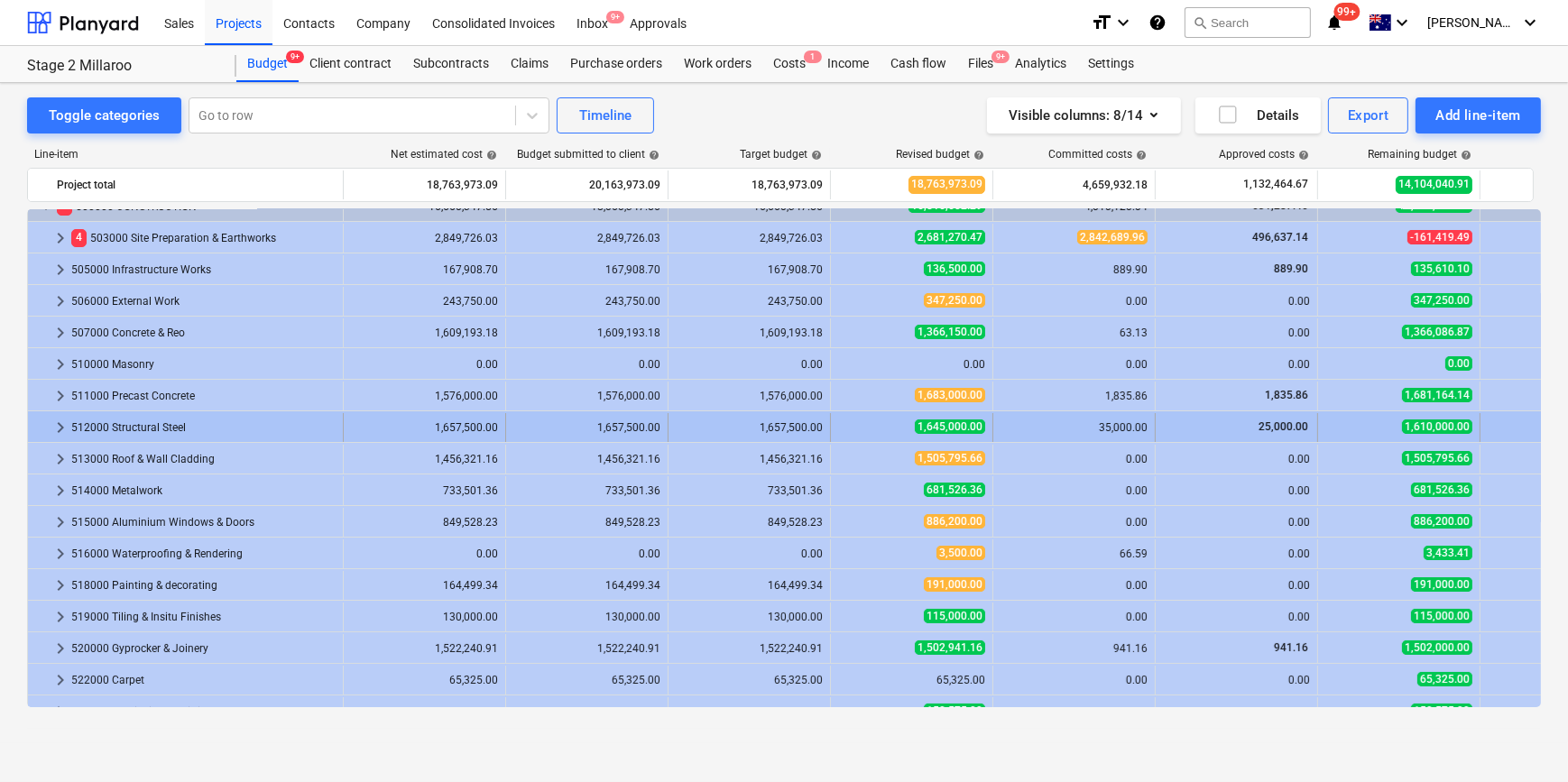
click at [53, 432] on span "keyboard_arrow_right" at bounding box center [60, 428] width 22 height 22
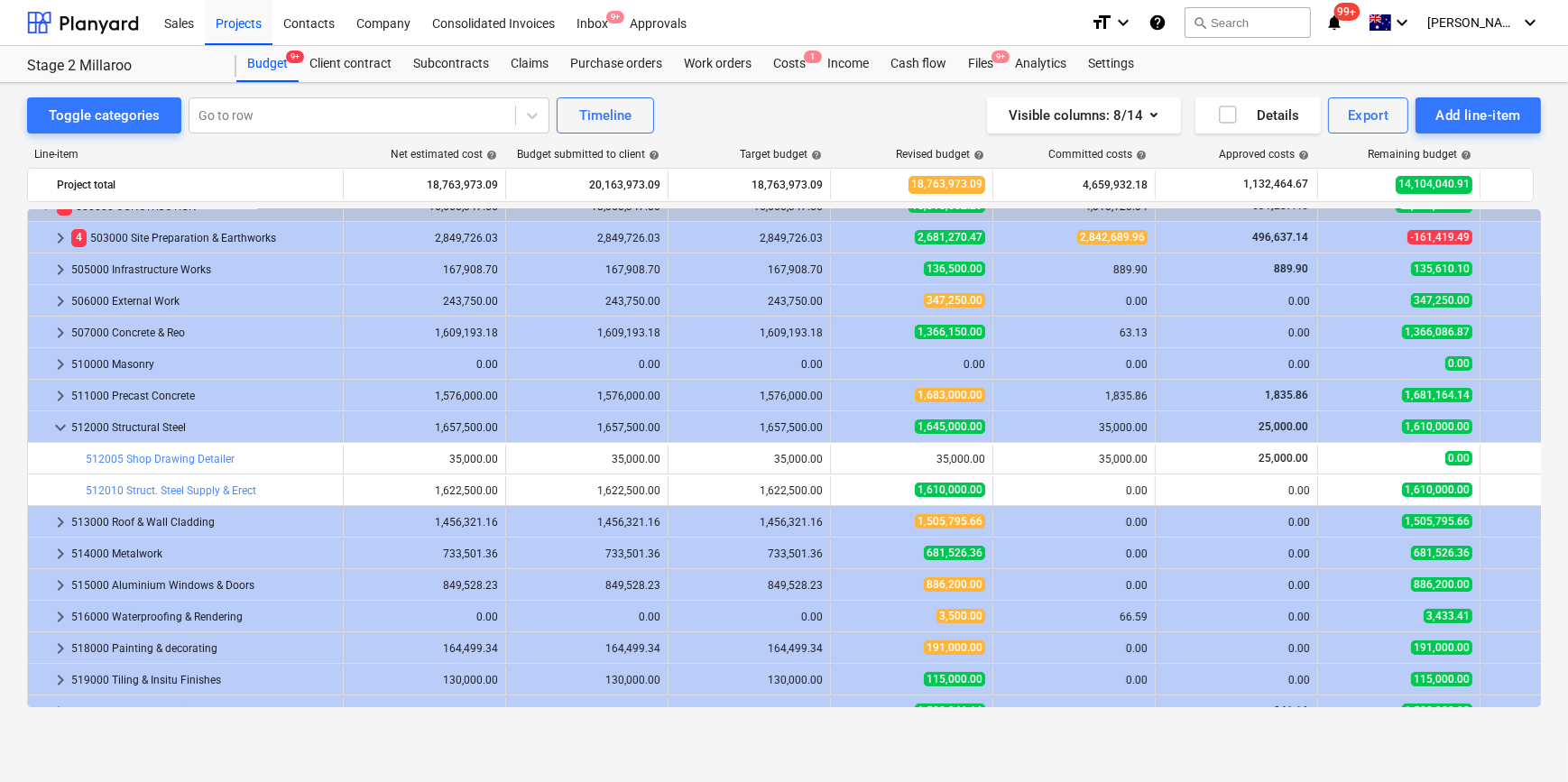
click at [53, 432] on span "keyboard_arrow_down" at bounding box center [60, 428] width 22 height 22
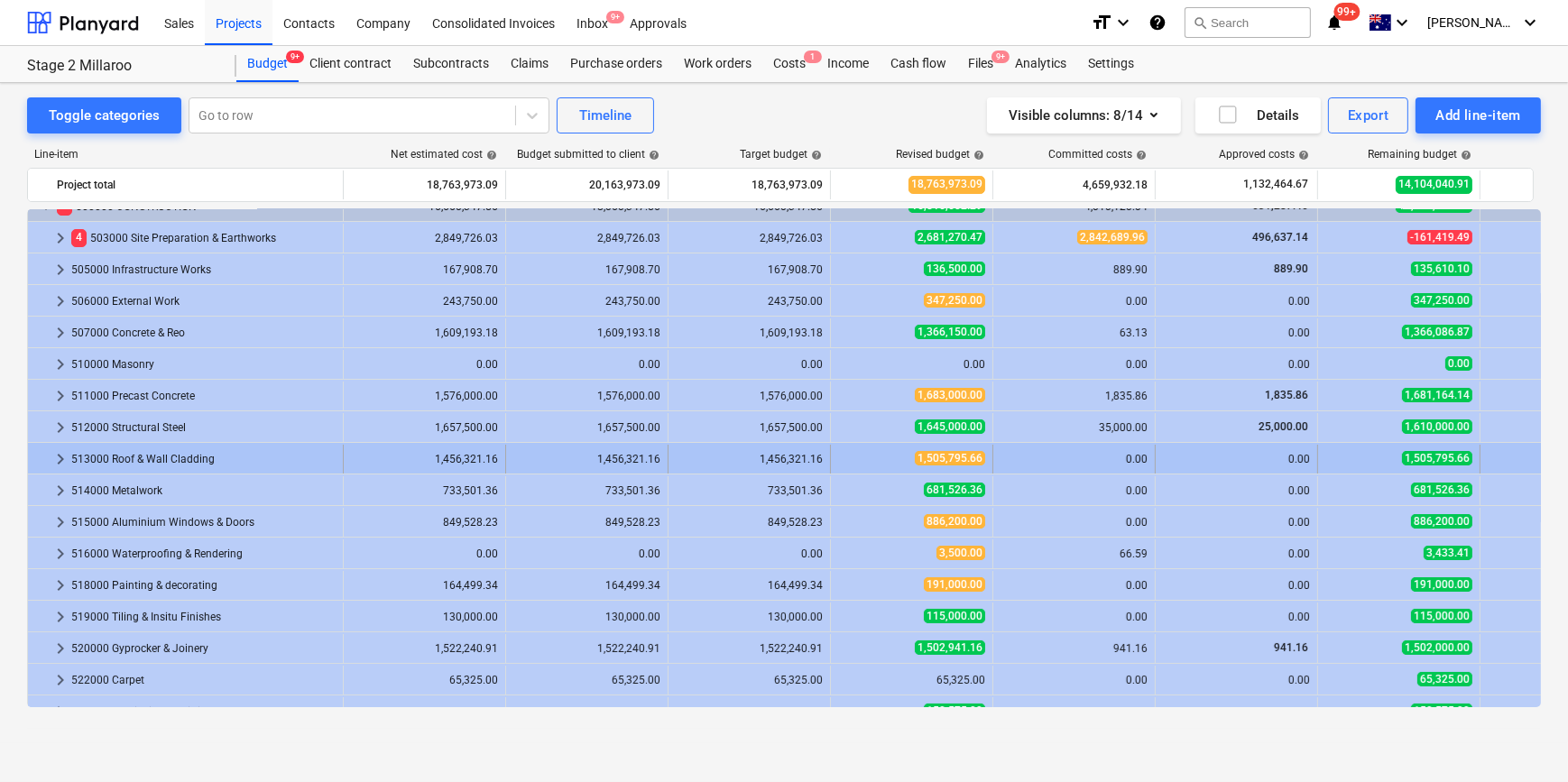
click at [53, 465] on span "keyboard_arrow_right" at bounding box center [60, 459] width 22 height 22
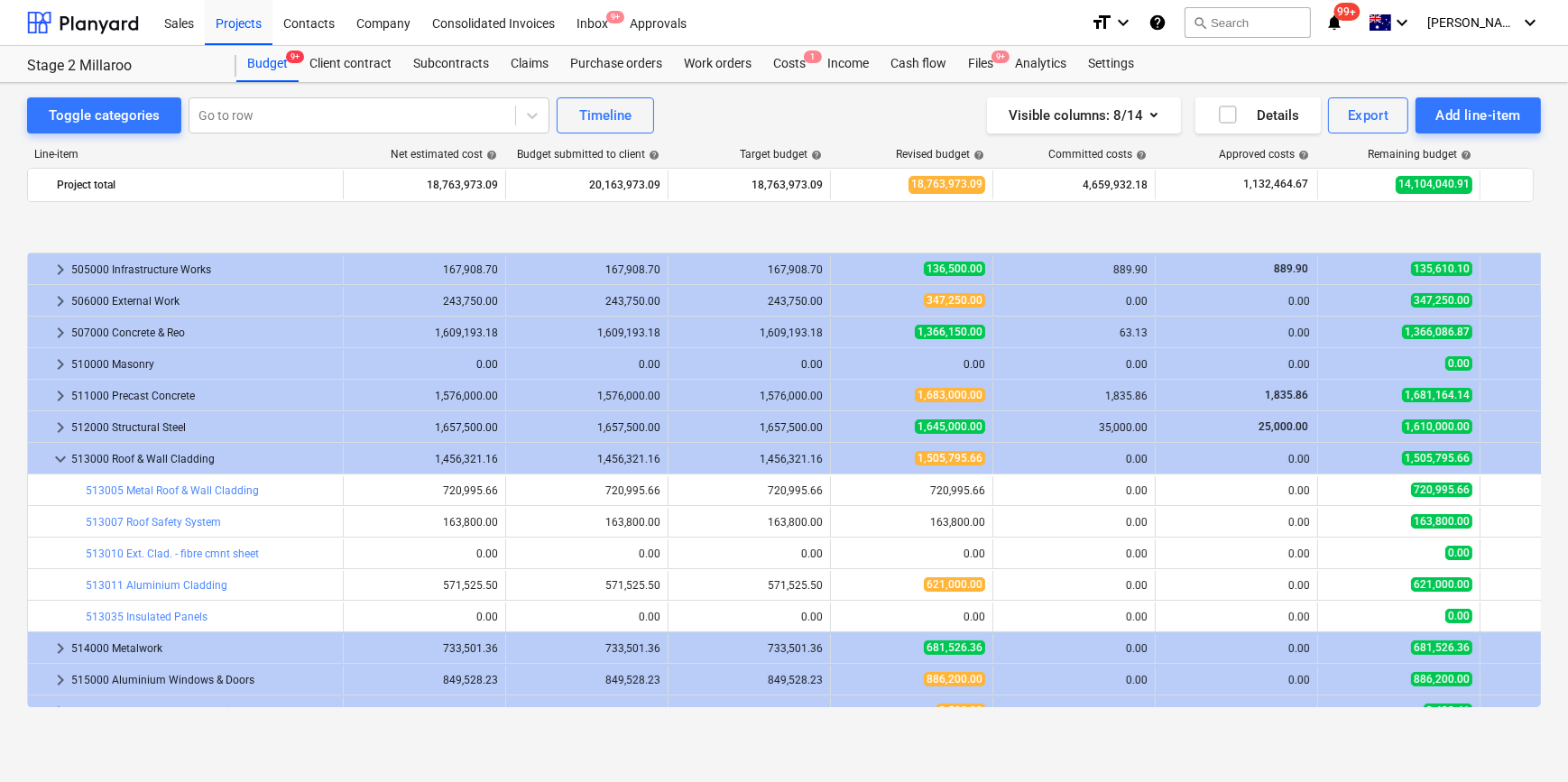
scroll to position [228, 0]
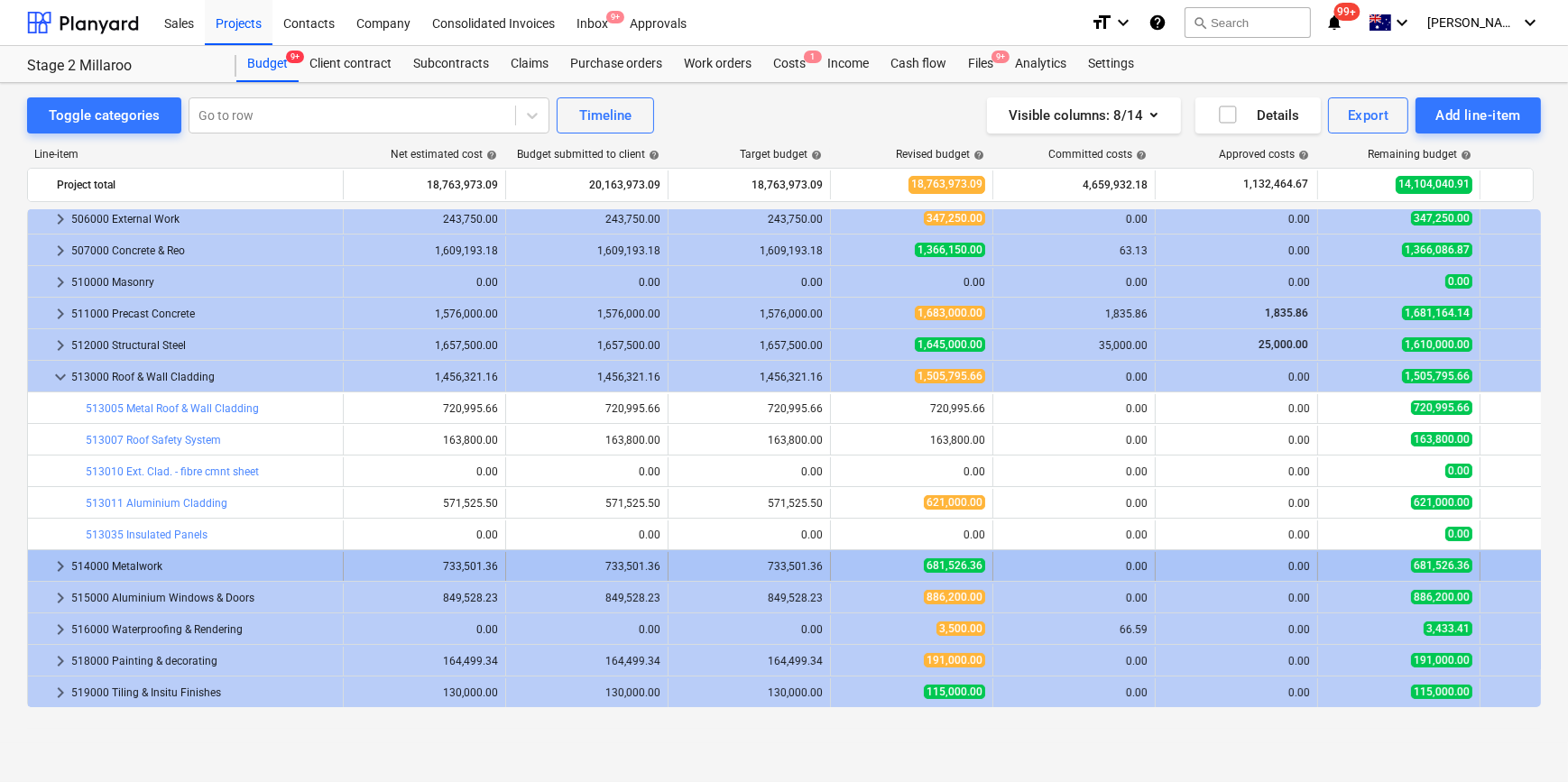
click at [54, 564] on span "keyboard_arrow_right" at bounding box center [60, 566] width 22 height 22
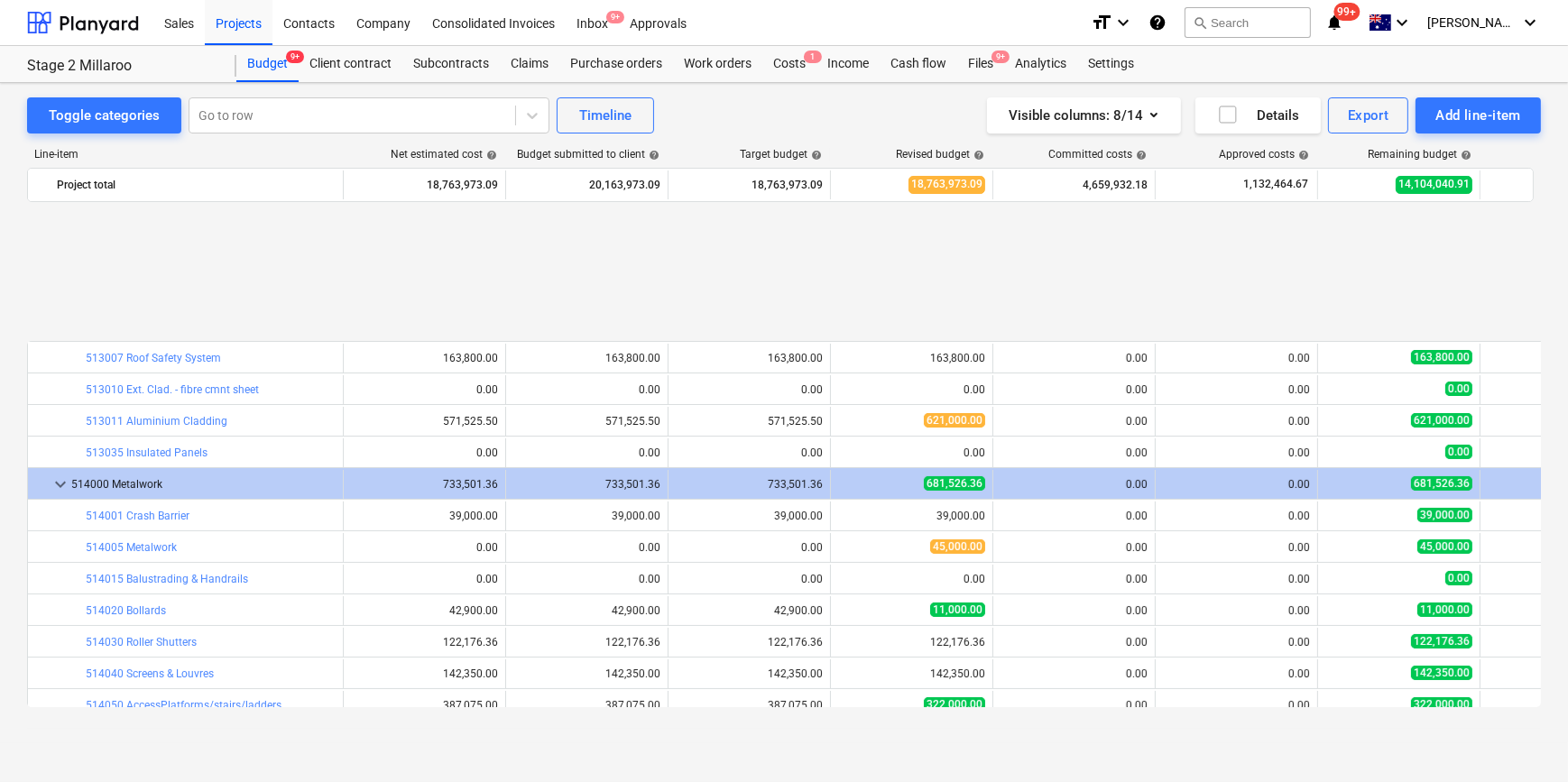
scroll to position [475, 0]
